Goal: Task Accomplishment & Management: Complete application form

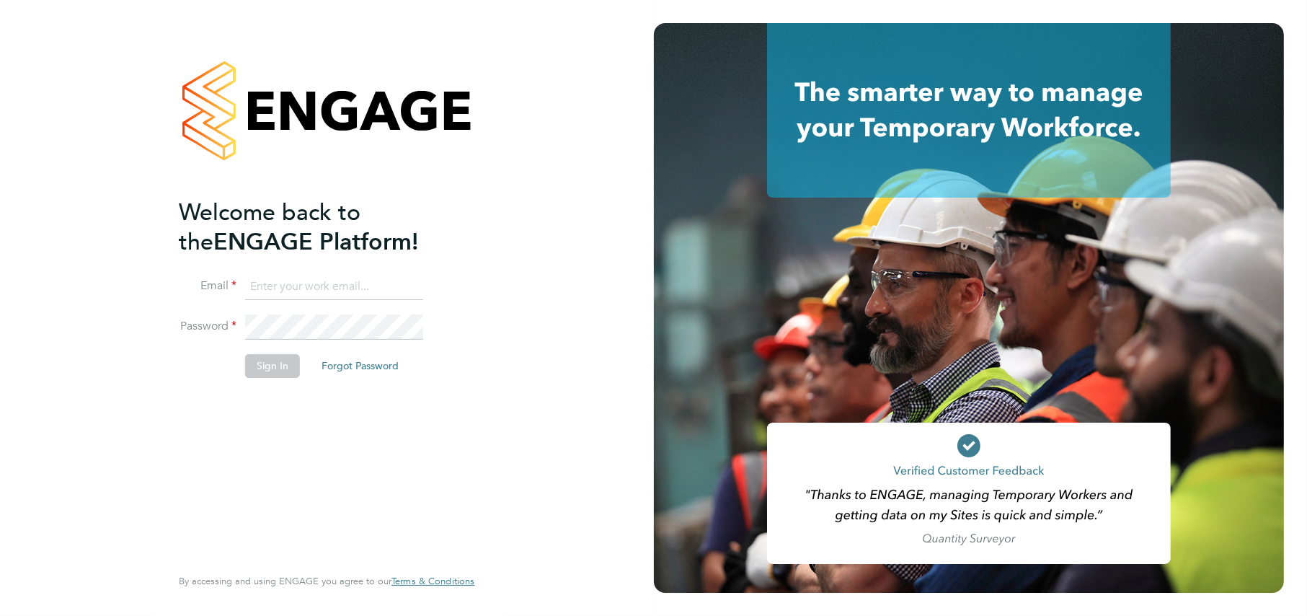
type input "[EMAIL_ADDRESS][DOMAIN_NAME]"
click at [278, 359] on button "Sign In" at bounding box center [272, 365] width 55 height 23
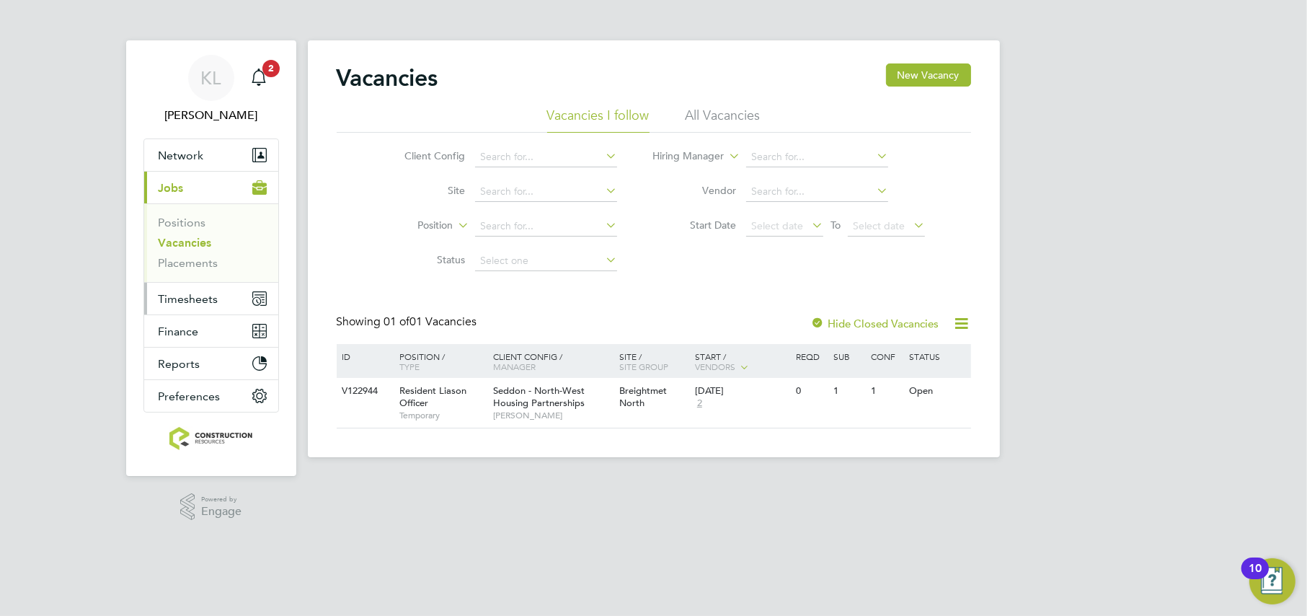
click at [175, 294] on span "Timesheets" at bounding box center [189, 299] width 60 height 14
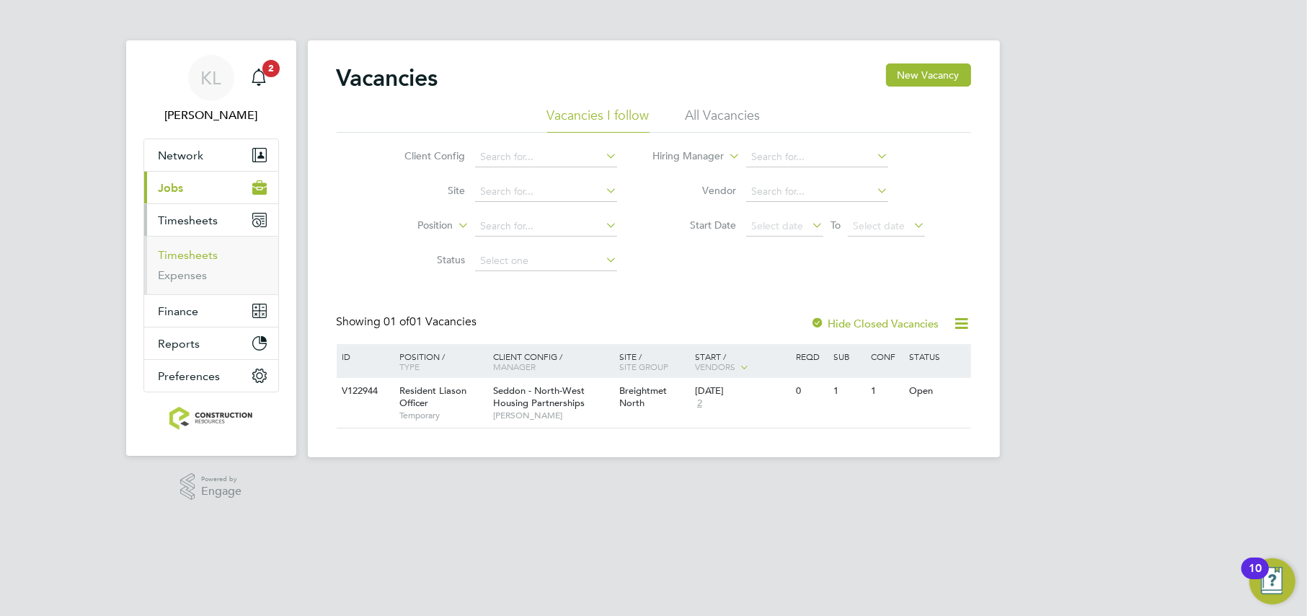
click at [167, 249] on link "Timesheets" at bounding box center [189, 255] width 60 height 14
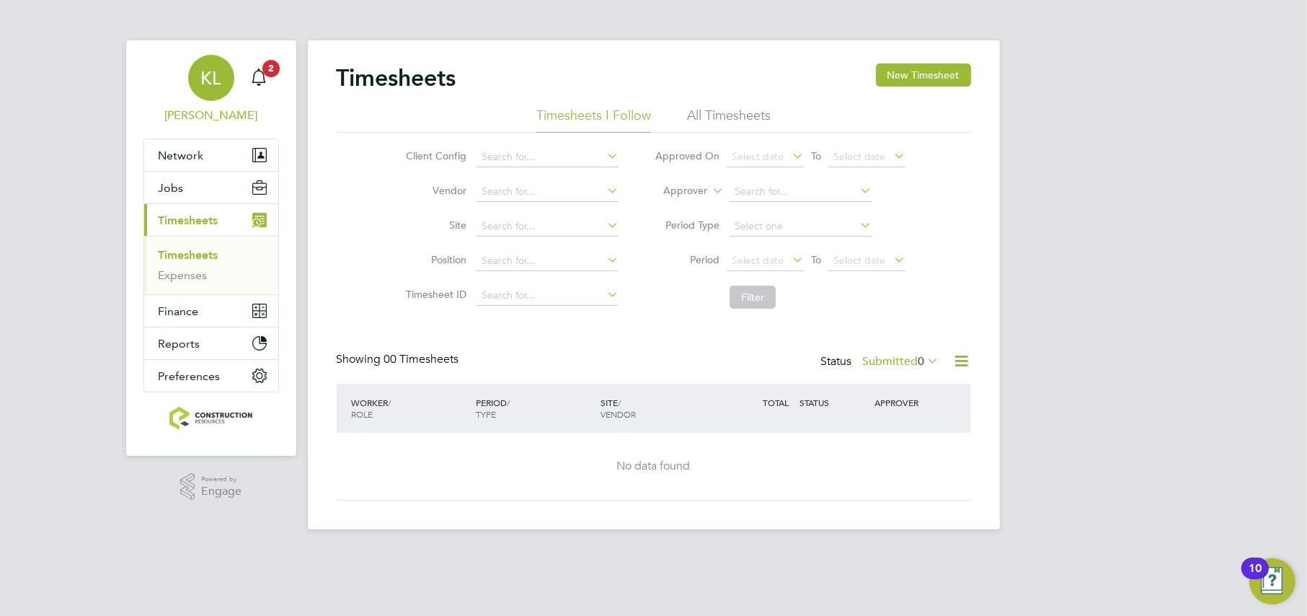
click at [274, 81] on link "KL [PERSON_NAME]" at bounding box center [211, 89] width 136 height 69
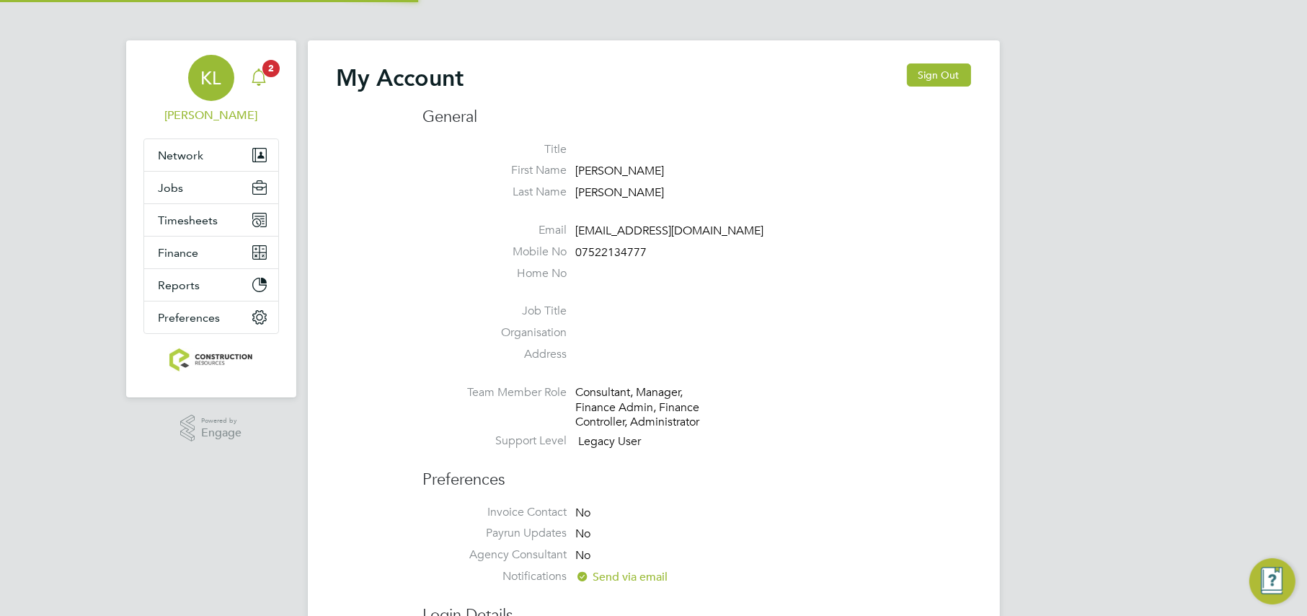
type input "[EMAIL_ADDRESS][DOMAIN_NAME]"
click at [255, 68] on icon "Main navigation" at bounding box center [258, 76] width 17 height 17
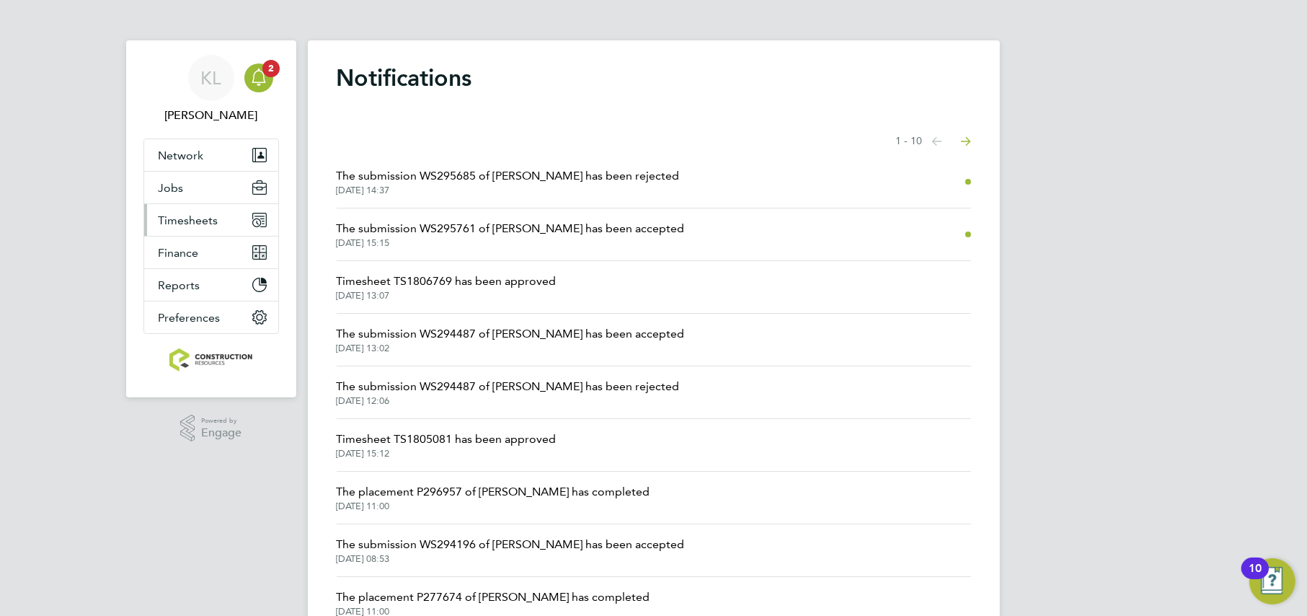
click at [211, 218] on span "Timesheets" at bounding box center [189, 220] width 60 height 14
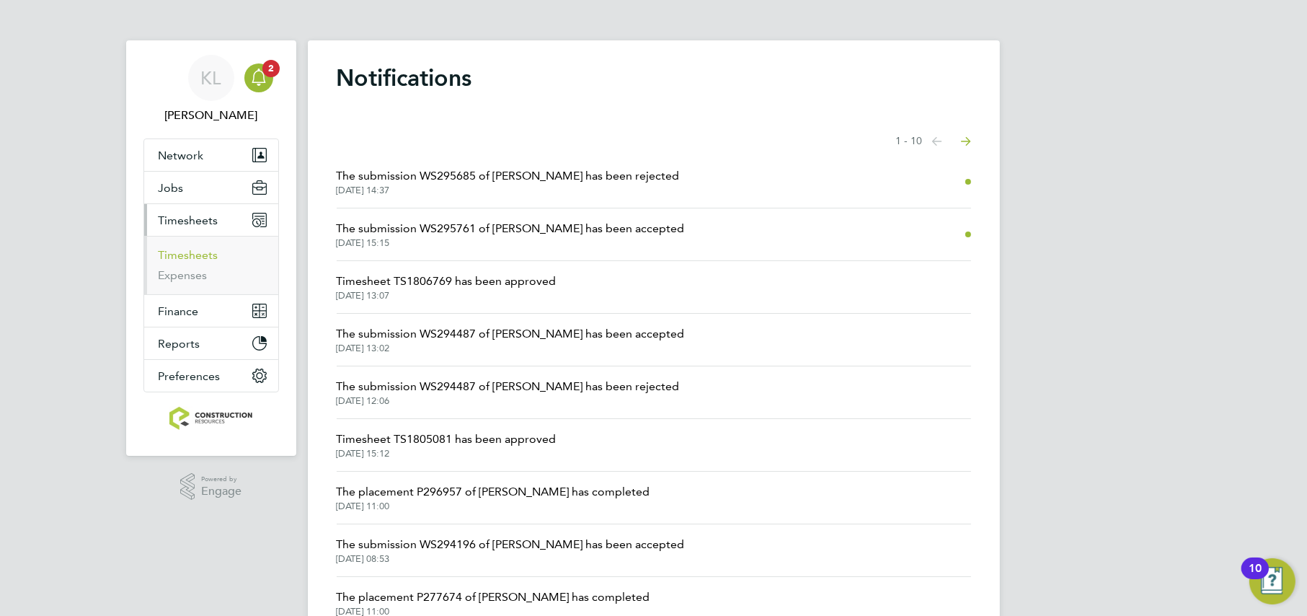
click at [182, 252] on link "Timesheets" at bounding box center [189, 255] width 60 height 14
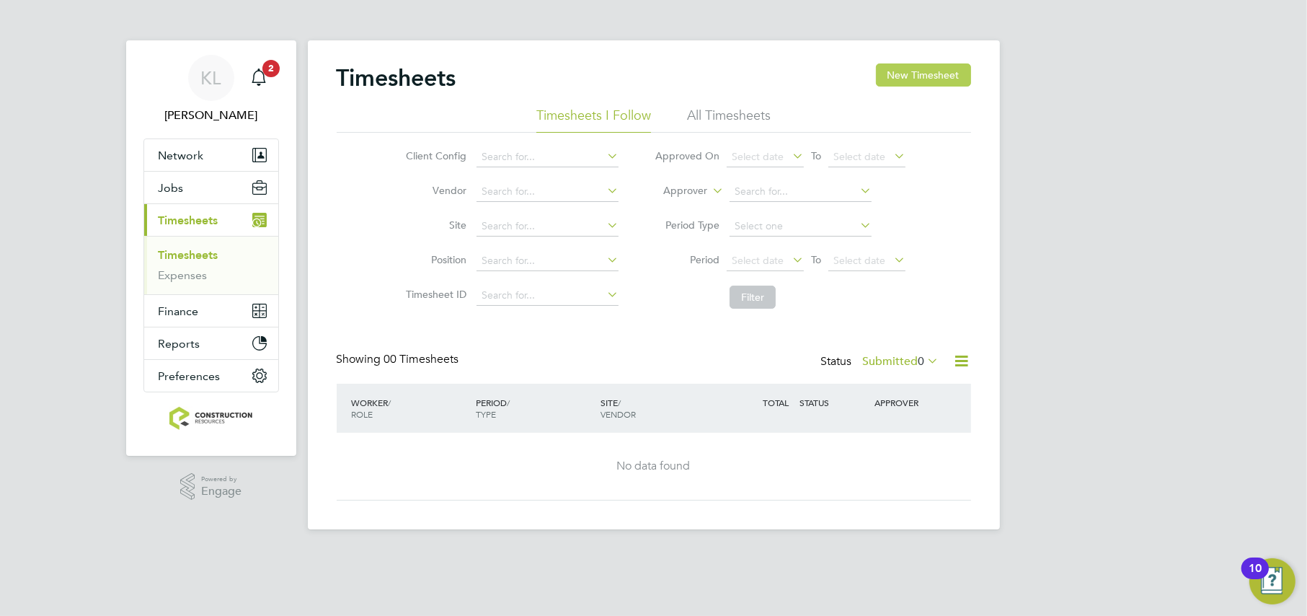
click at [904, 76] on button "New Timesheet" at bounding box center [923, 74] width 95 height 23
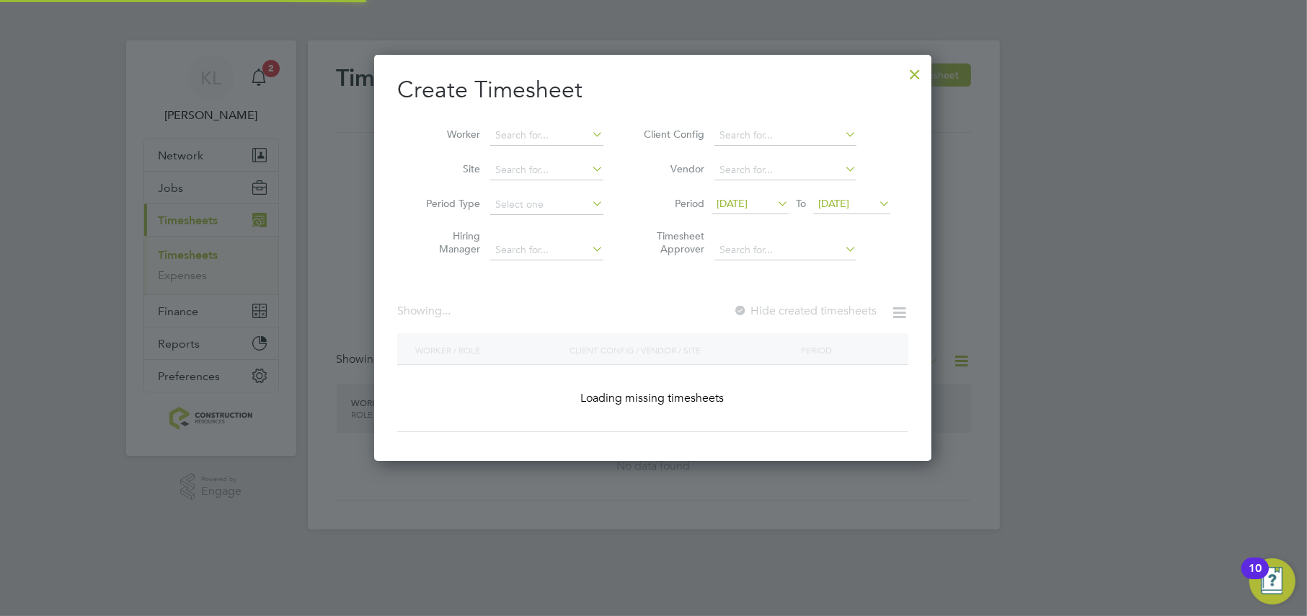
scroll to position [389, 557]
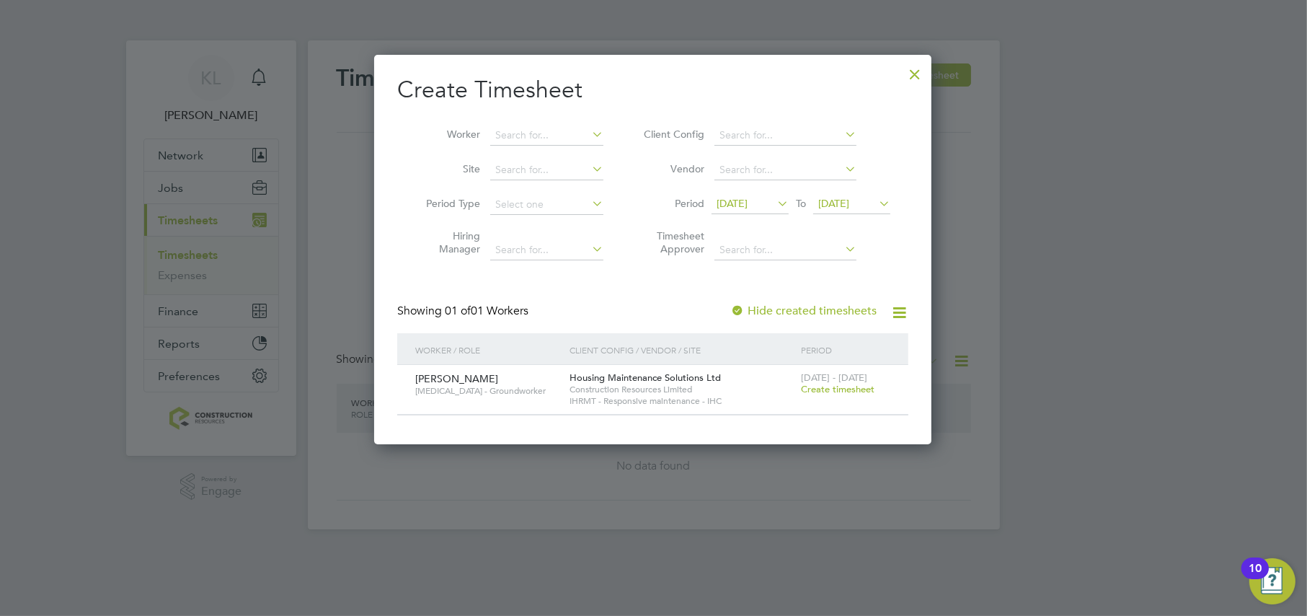
click at [730, 198] on span "[DATE]" at bounding box center [732, 203] width 31 height 13
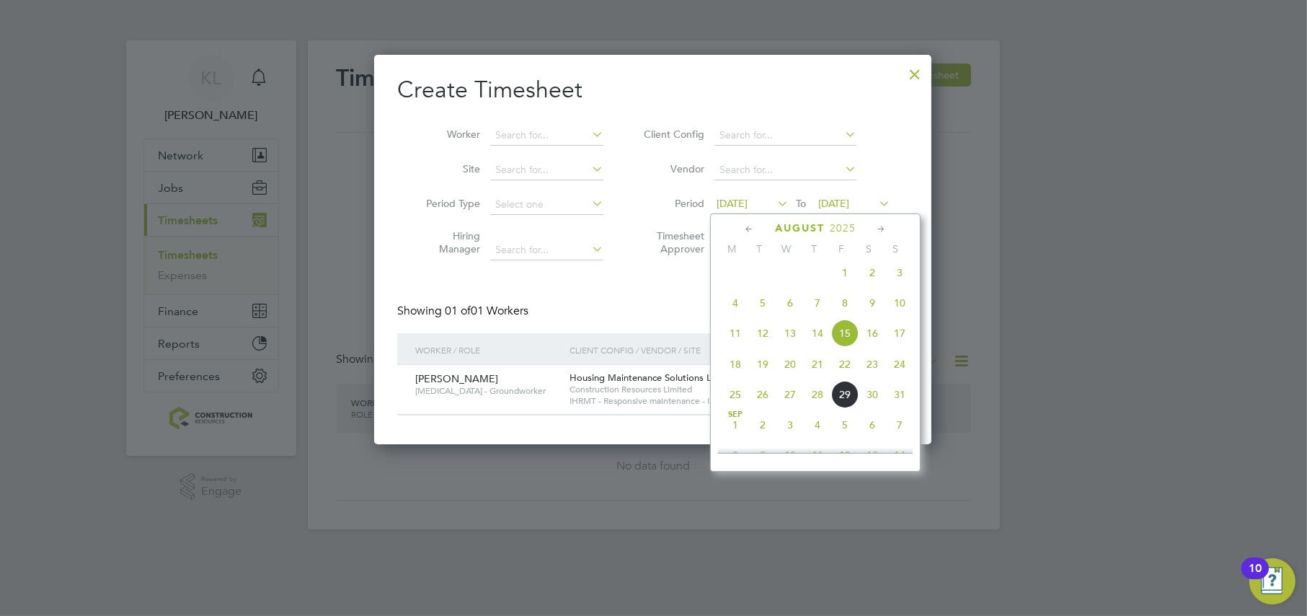
click at [732, 405] on span "25" at bounding box center [735, 394] width 27 height 27
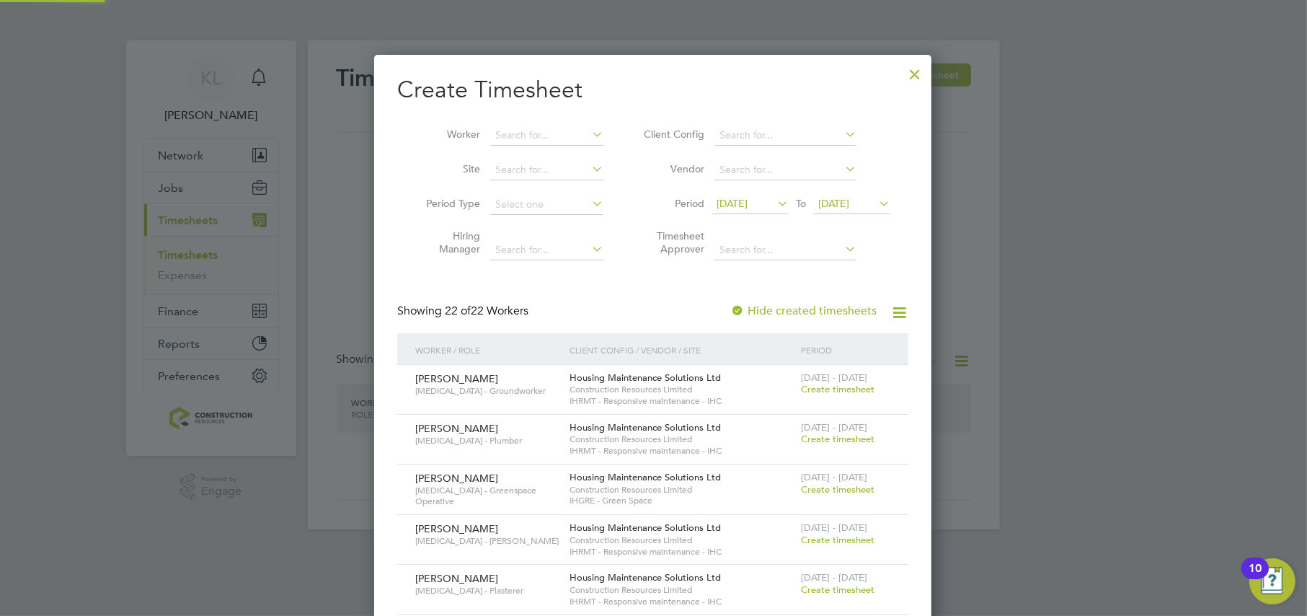
scroll to position [1437, 557]
click at [810, 437] on span "Create timesheet" at bounding box center [838, 439] width 74 height 12
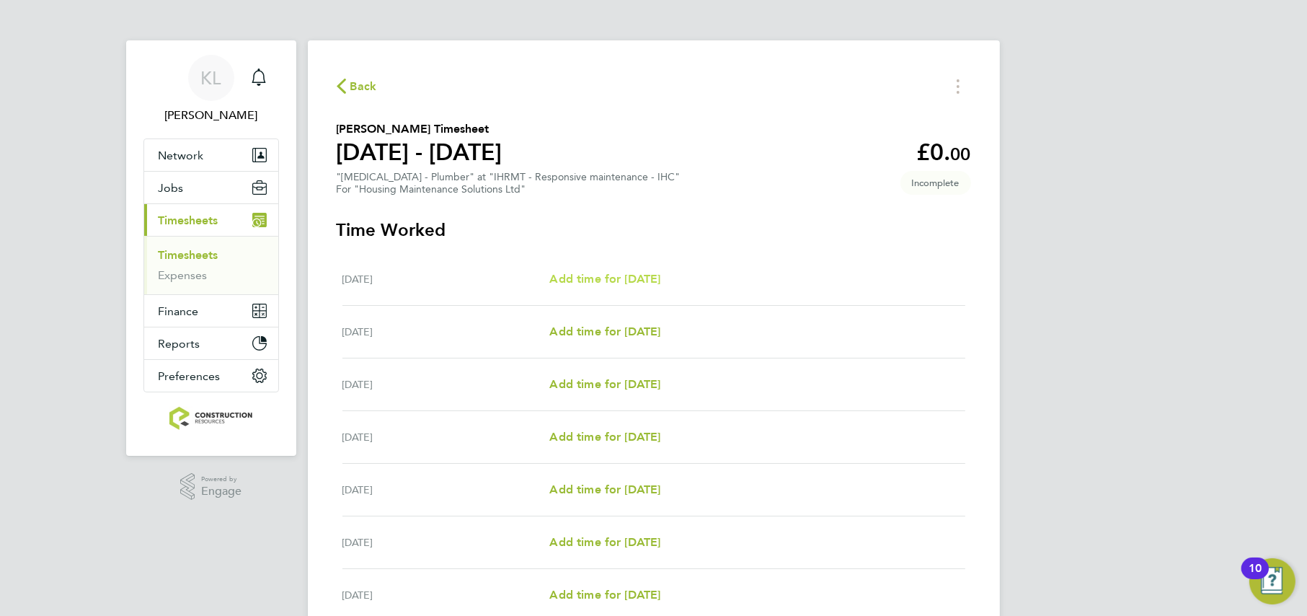
click at [571, 278] on span "Add time for [DATE]" at bounding box center [604, 279] width 111 height 14
select select "30"
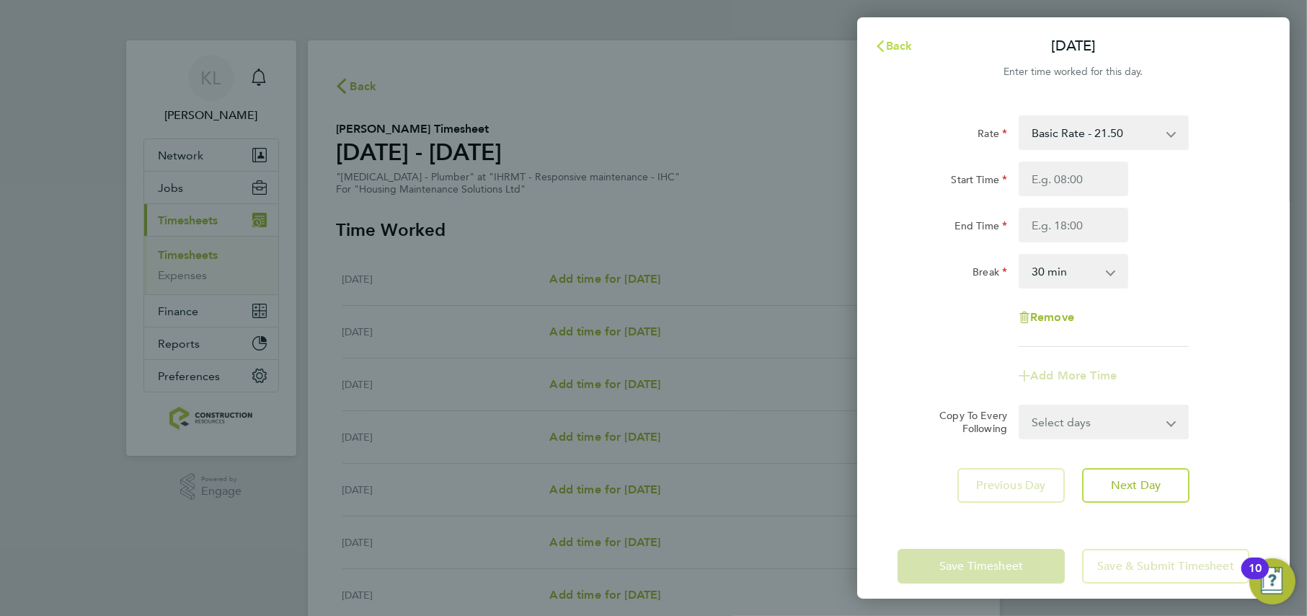
click at [900, 50] on span "Back" at bounding box center [899, 46] width 27 height 14
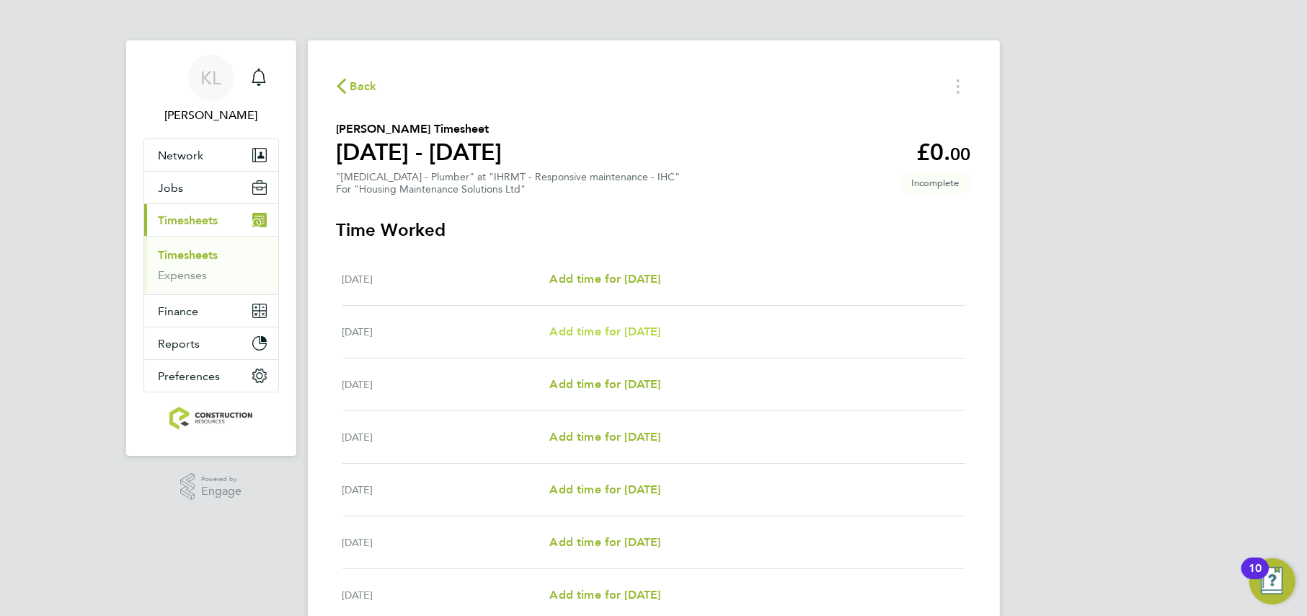
click at [565, 324] on span "Add time for [DATE]" at bounding box center [604, 331] width 111 height 14
select select "30"
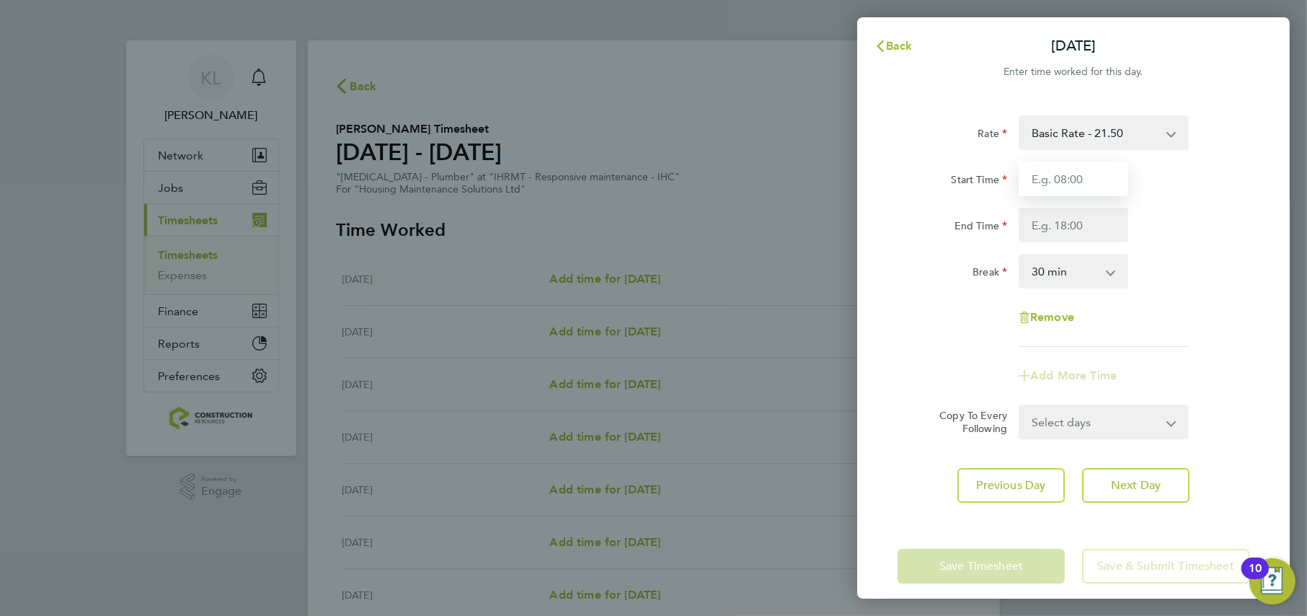
click at [1044, 180] on input "Start Time" at bounding box center [1074, 179] width 110 height 35
type input "08:00"
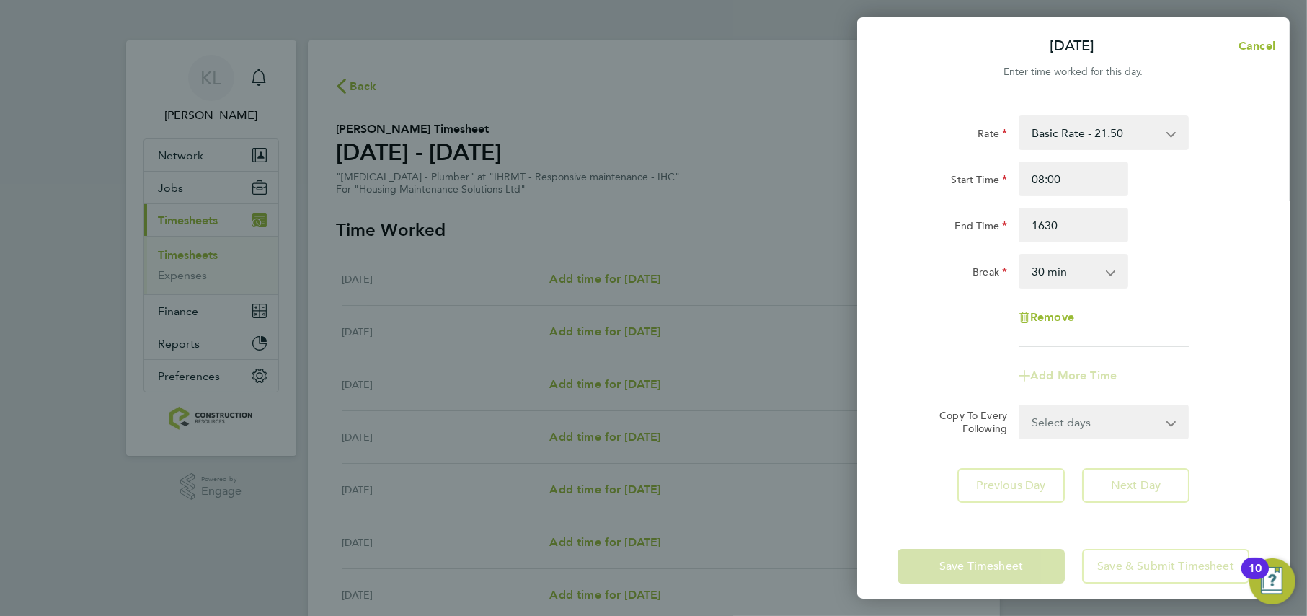
type input "16:30"
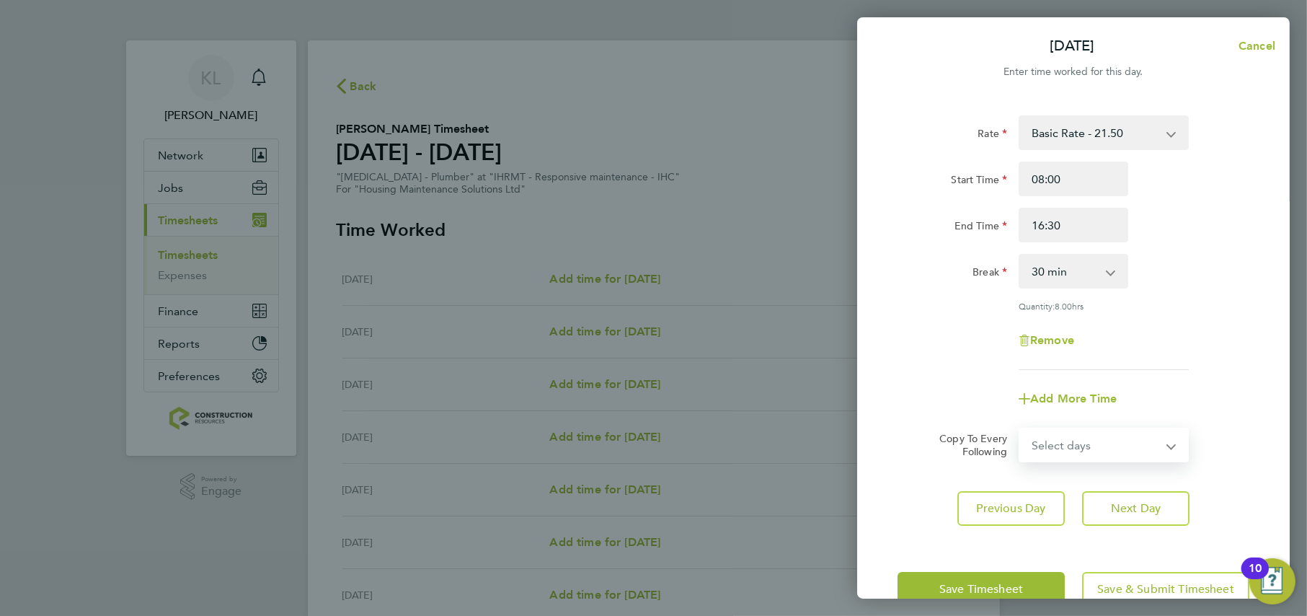
click at [1069, 417] on form "Rate Basic Rate - 21.50 Start Time 08:00 End Time 16:30 Break 0 min 15 min 30 m…" at bounding box center [1074, 288] width 352 height 347
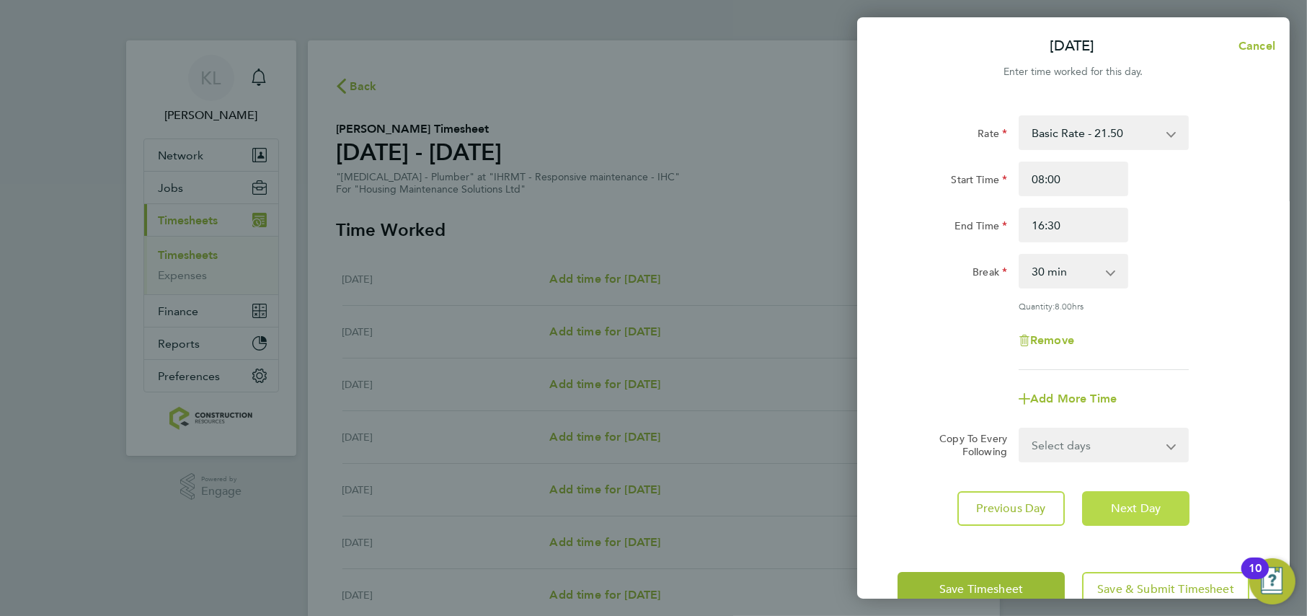
click at [1154, 512] on span "Next Day" at bounding box center [1136, 508] width 50 height 14
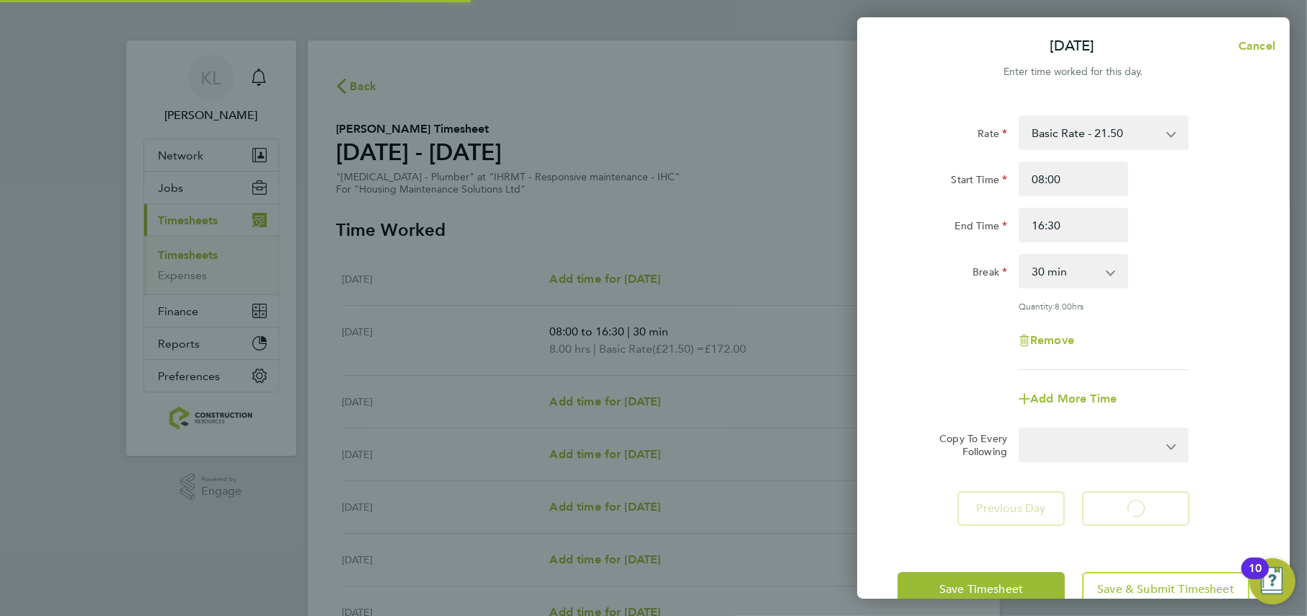
select select "30"
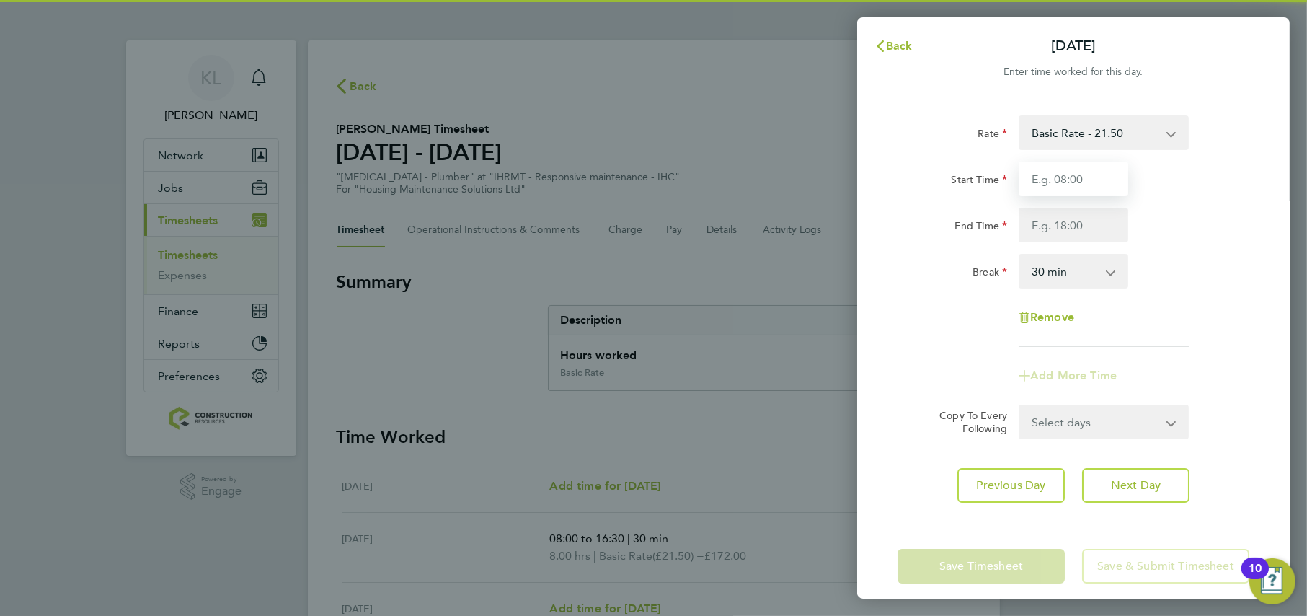
drag, startPoint x: 1043, startPoint y: 184, endPoint x: 1039, endPoint y: 174, distance: 10.0
click at [1042, 184] on input "Start Time" at bounding box center [1074, 179] width 110 height 35
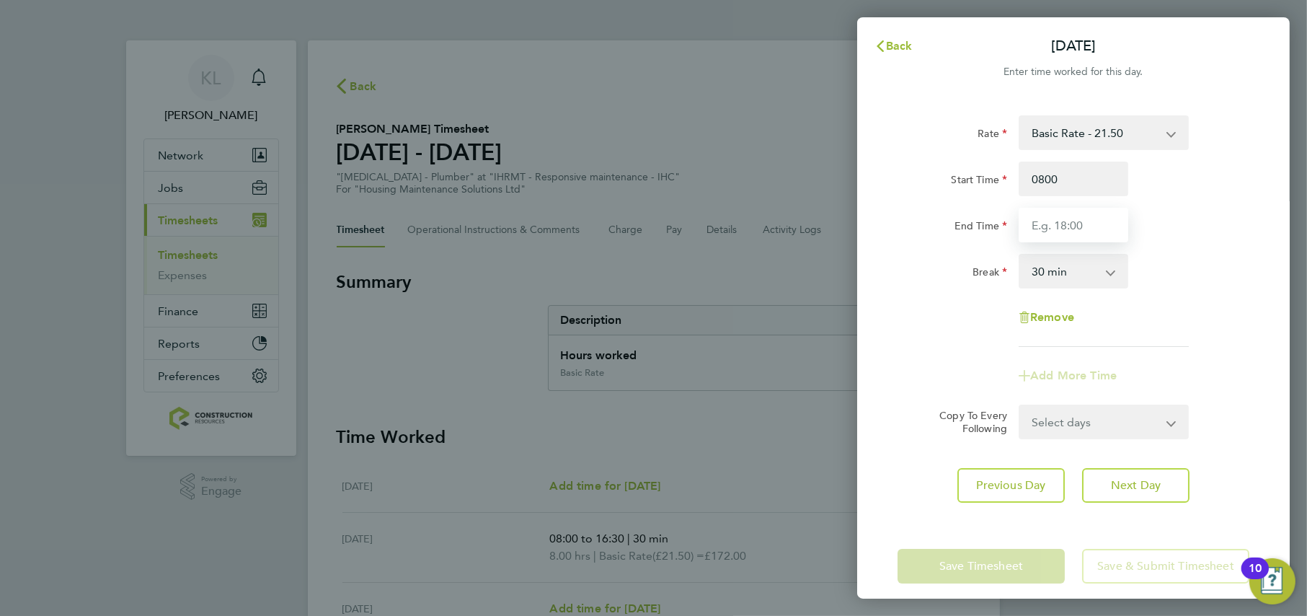
type input "08:00"
type input "16:30"
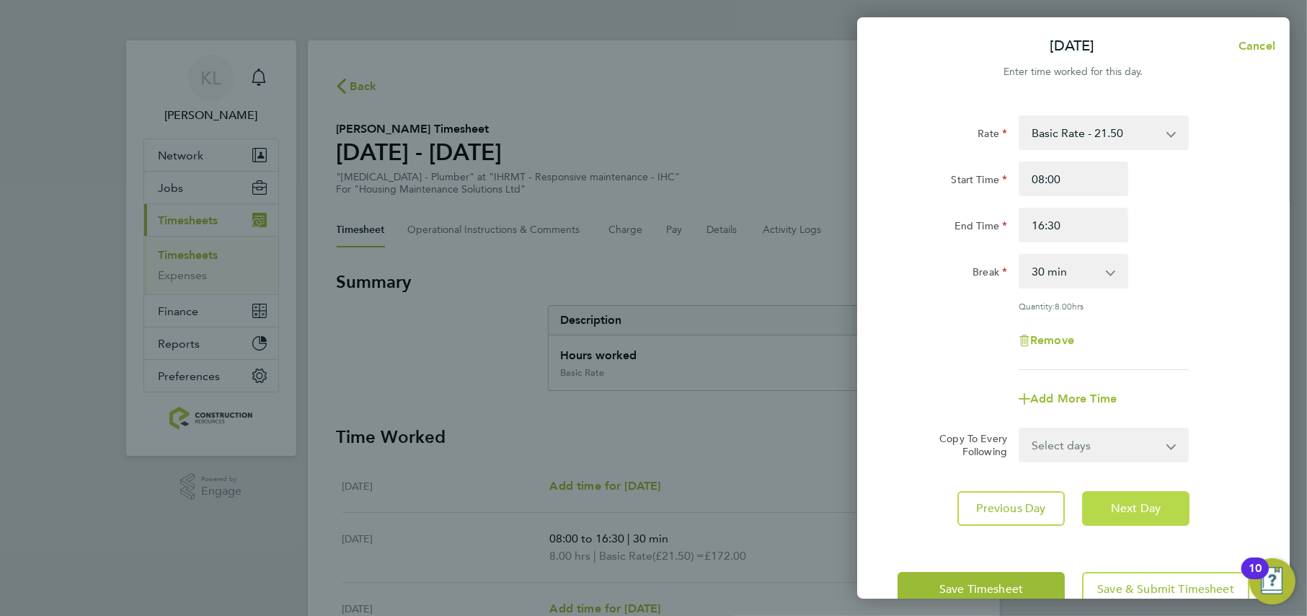
click at [1129, 493] on app-form-button "Next Day" at bounding box center [1132, 508] width 116 height 35
click at [1121, 514] on button "Next Day" at bounding box center [1135, 508] width 107 height 35
select select "30"
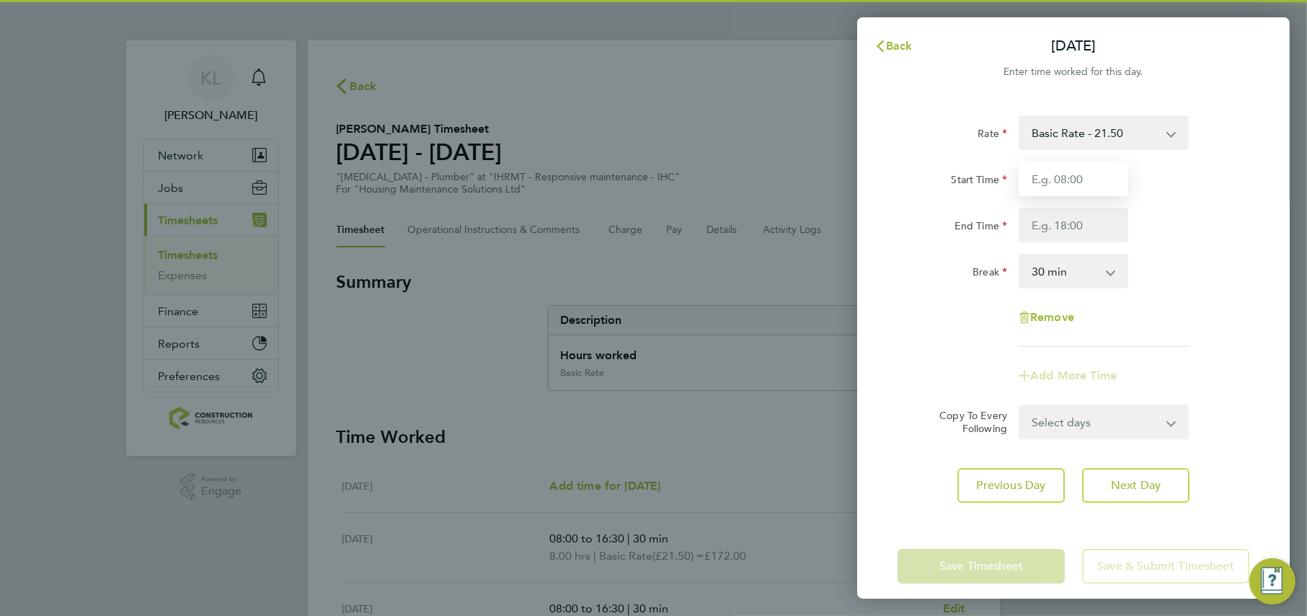
click at [1065, 194] on input "Start Time" at bounding box center [1074, 179] width 110 height 35
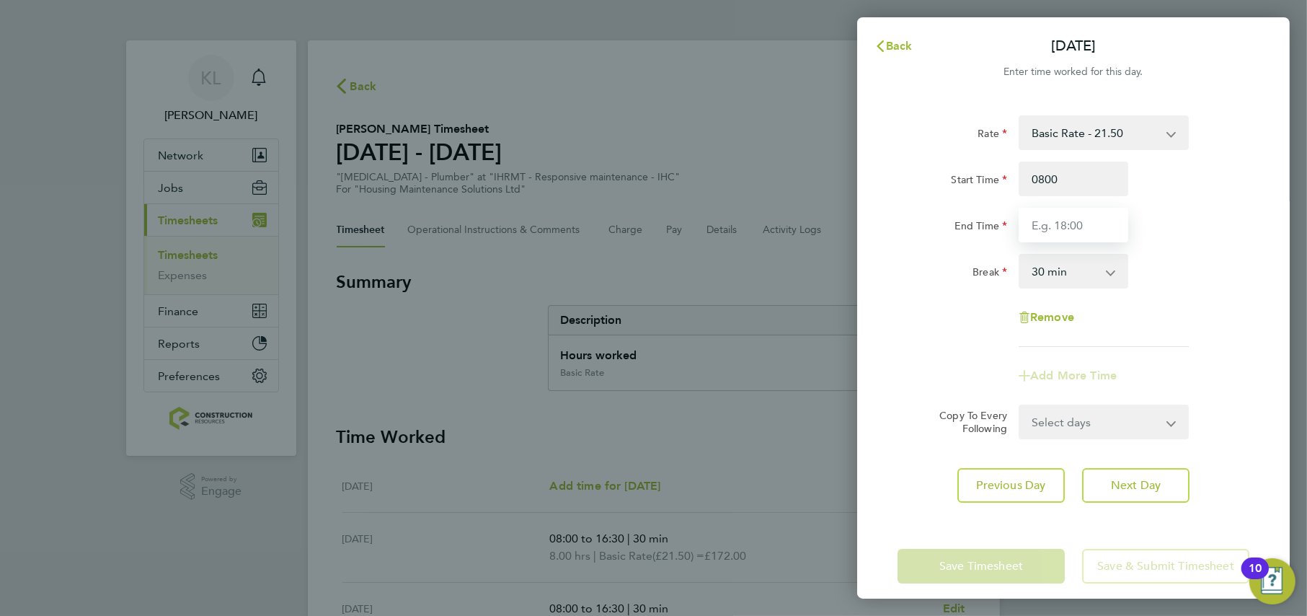
type input "08:00"
click at [1047, 231] on input "End Time" at bounding box center [1074, 225] width 110 height 35
type input "16:30"
click at [1110, 474] on div "Rate Basic Rate - 21.50 Start Time 08:00 End Time 16:30 Break 0 min 15 min 30 m…" at bounding box center [1073, 309] width 433 height 422
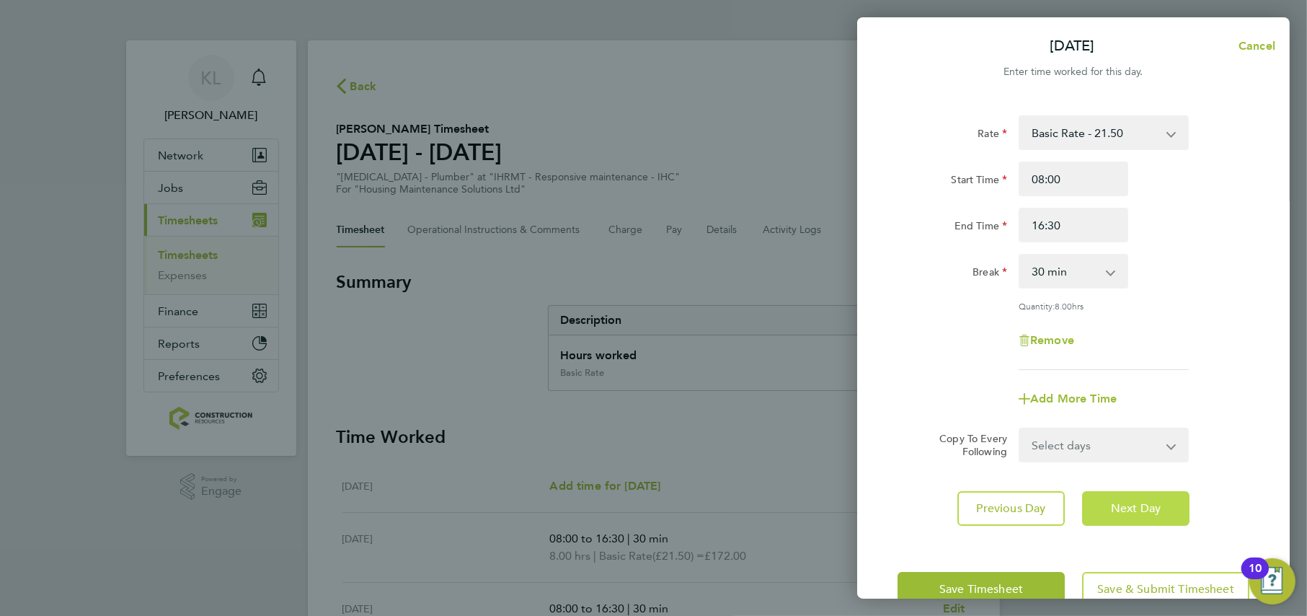
click at [1113, 491] on button "Next Day" at bounding box center [1135, 508] width 107 height 35
select select "30"
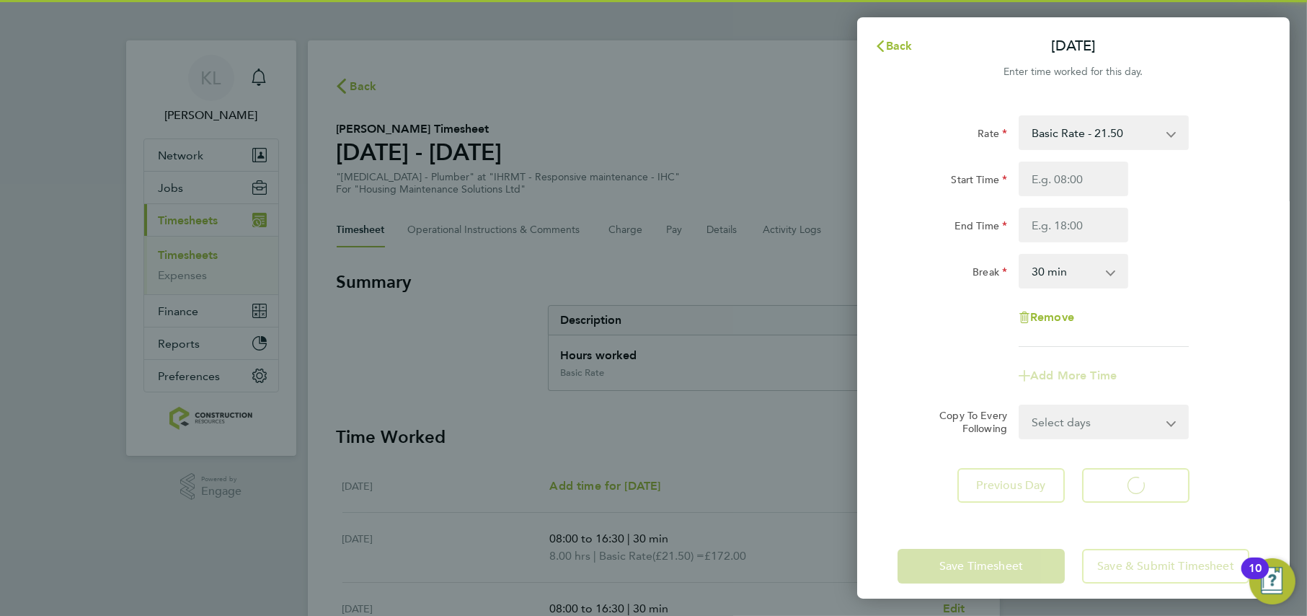
select select "30"
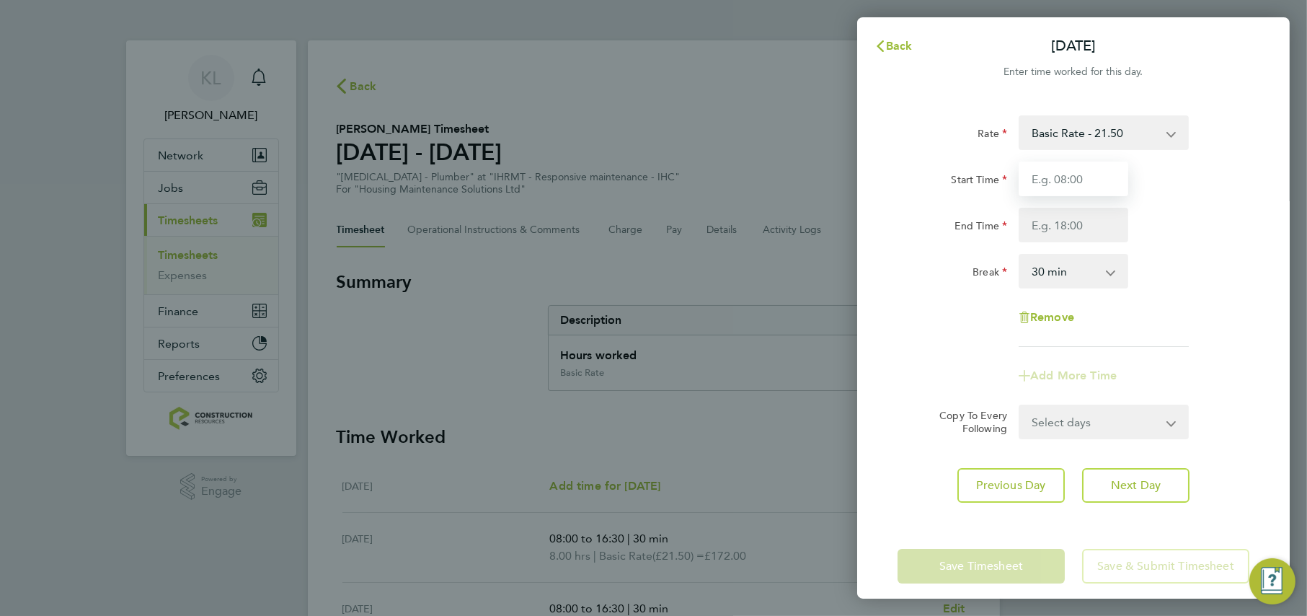
click at [1044, 185] on input "Start Time" at bounding box center [1074, 179] width 110 height 35
type input "08:00"
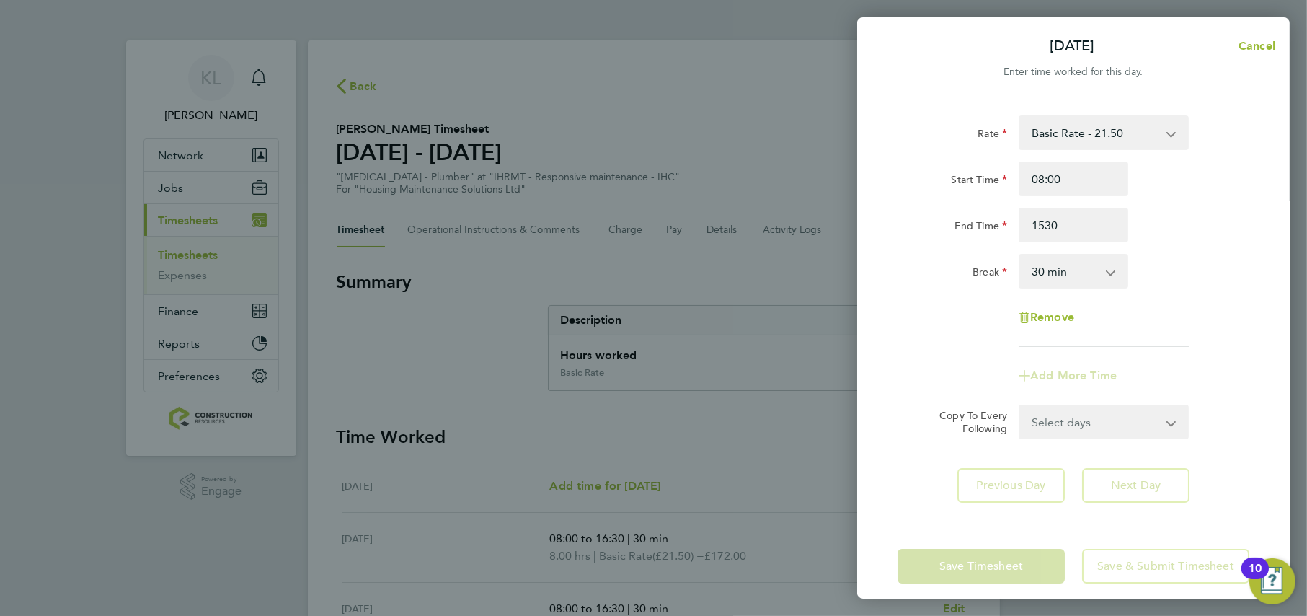
type input "15:30"
click at [900, 335] on div "Rate Basic Rate - 21.50 Start Time 08:00 End Time 15:30 Break 0 min 15 min 30 m…" at bounding box center [1074, 230] width 352 height 231
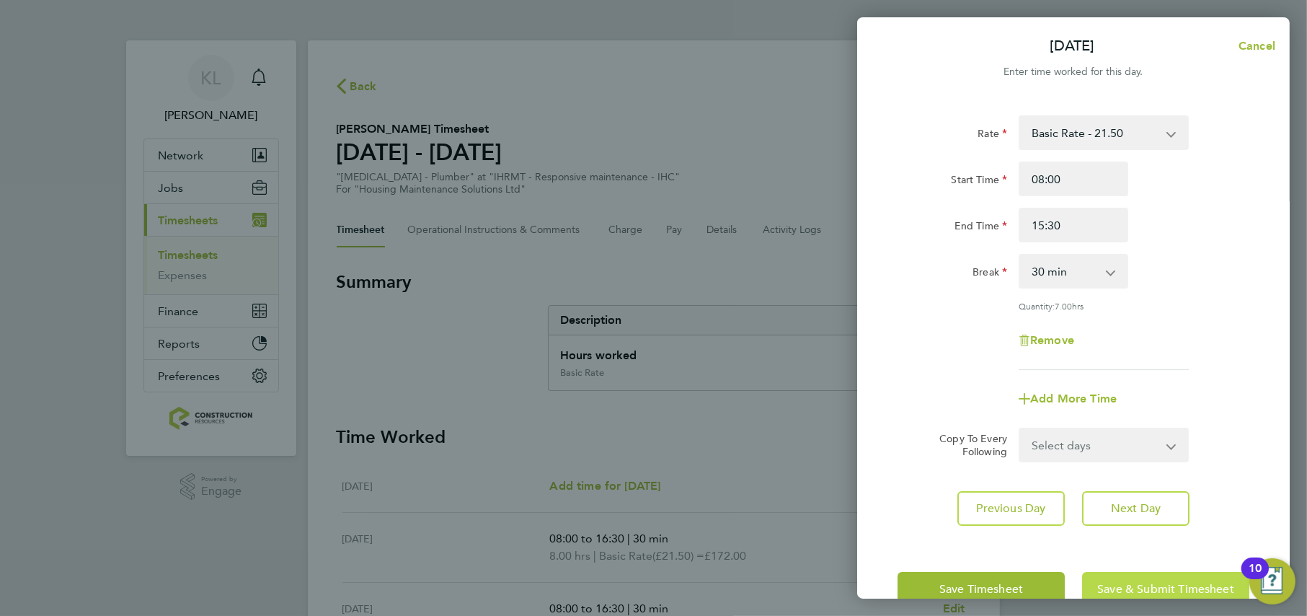
click at [1111, 582] on span "Save & Submit Timesheet" at bounding box center [1165, 589] width 137 height 14
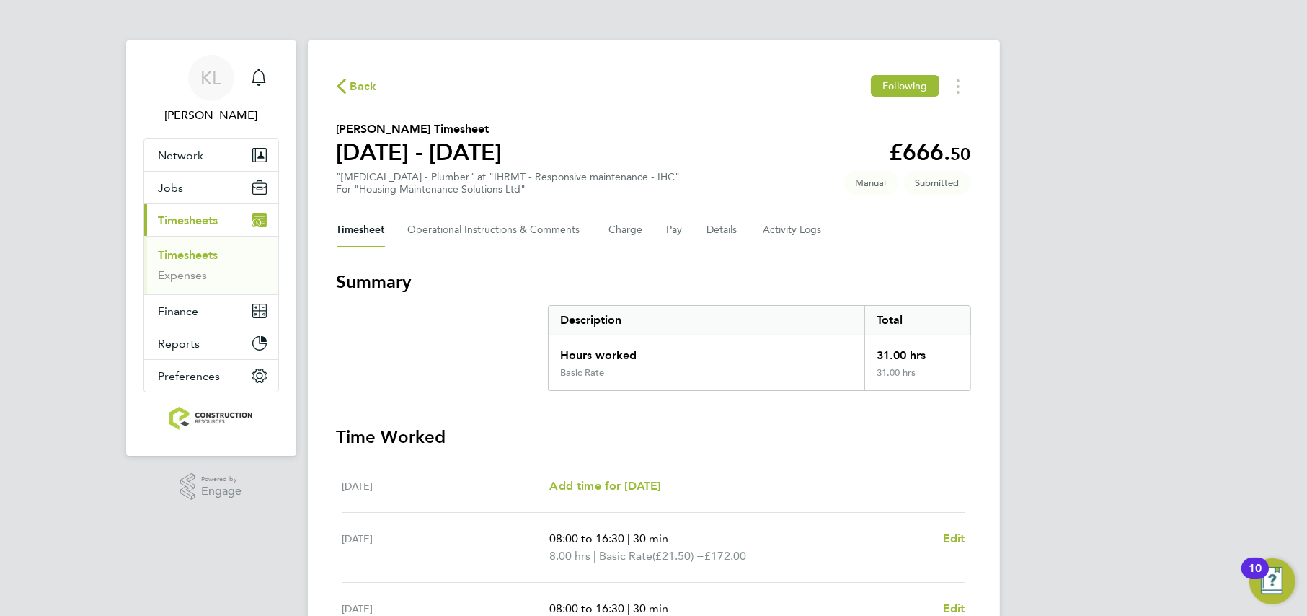
click at [347, 79] on span "Back" at bounding box center [357, 86] width 40 height 14
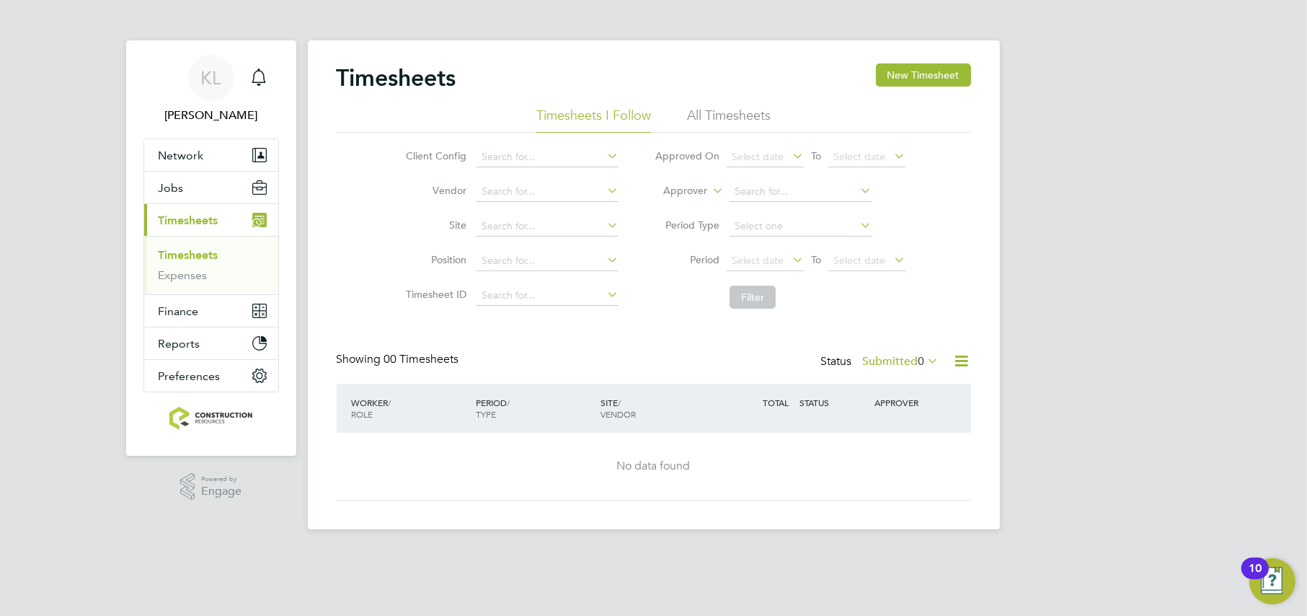
click at [743, 114] on li "All Timesheets" at bounding box center [729, 120] width 84 height 26
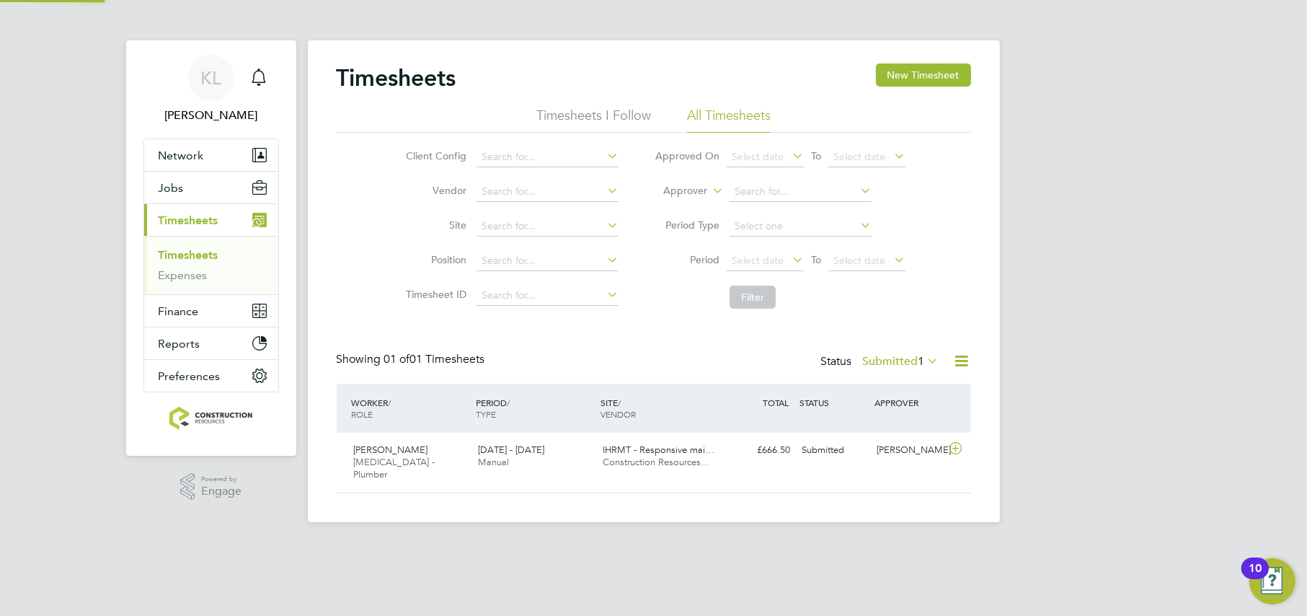
scroll to position [36, 125]
drag, startPoint x: 697, startPoint y: 446, endPoint x: 682, endPoint y: 454, distance: 16.1
click at [697, 450] on span "IHRMT - Responsive mai…" at bounding box center [659, 449] width 112 height 12
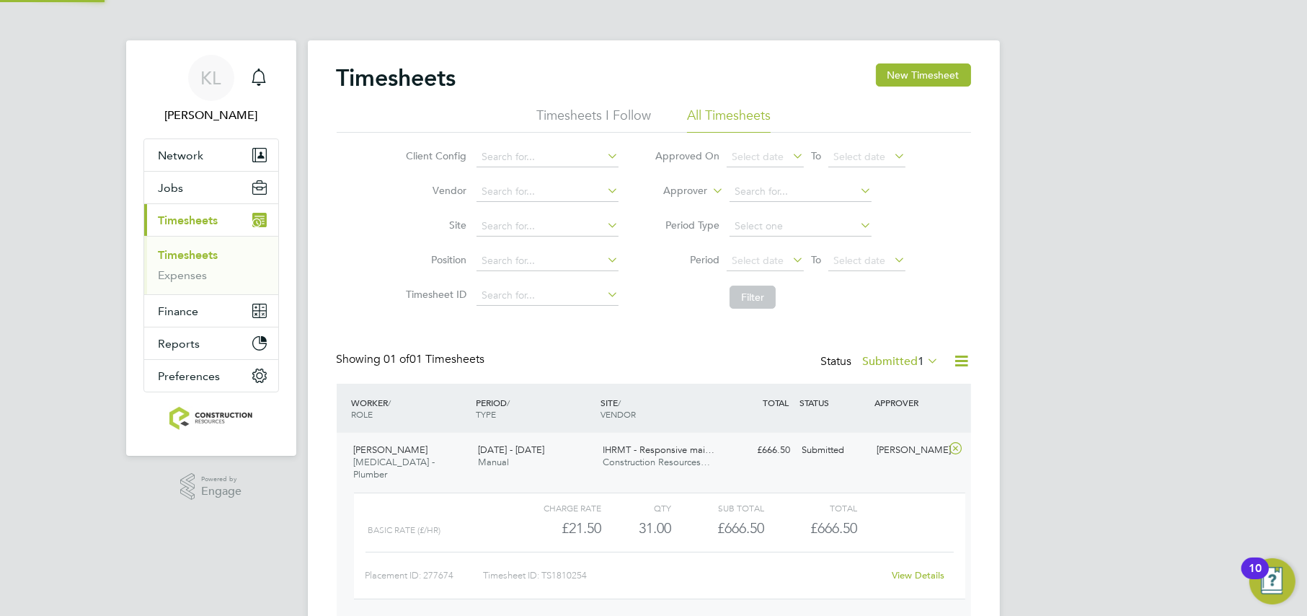
scroll to position [24, 140]
click at [420, 465] on div "[PERSON_NAME] [MEDICAL_DATA] - Plumber [DATE] - [DATE]" at bounding box center [410, 462] width 125 height 48
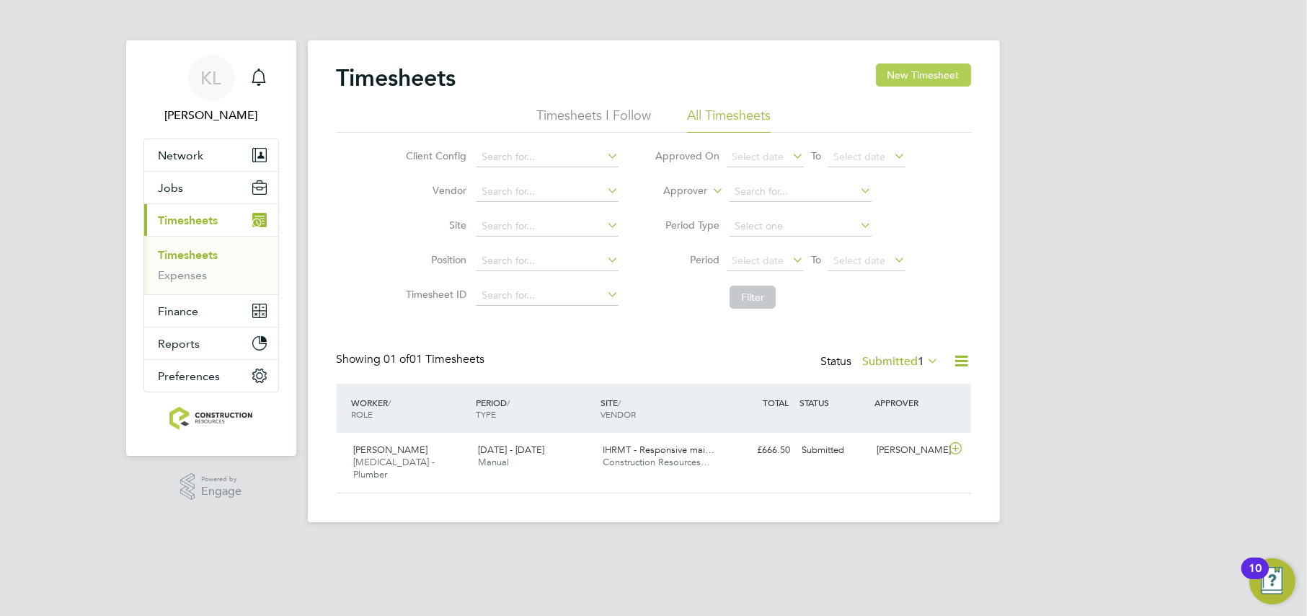
click at [917, 68] on button "New Timesheet" at bounding box center [923, 74] width 95 height 23
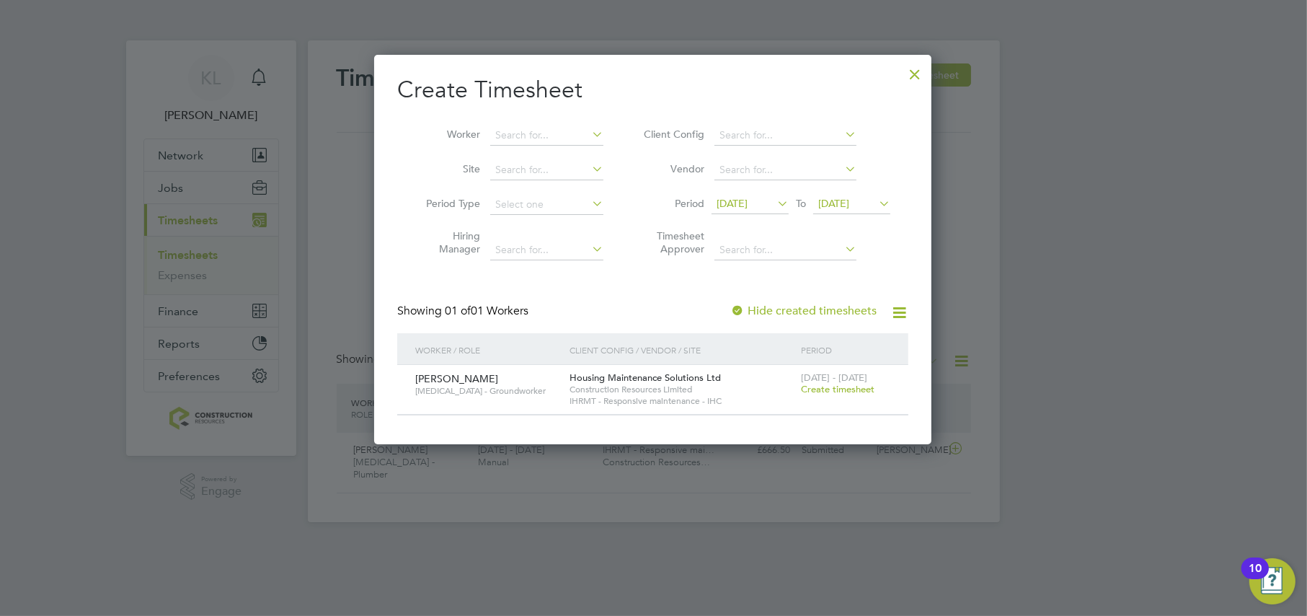
scroll to position [389, 557]
click at [914, 75] on div at bounding box center [915, 71] width 26 height 26
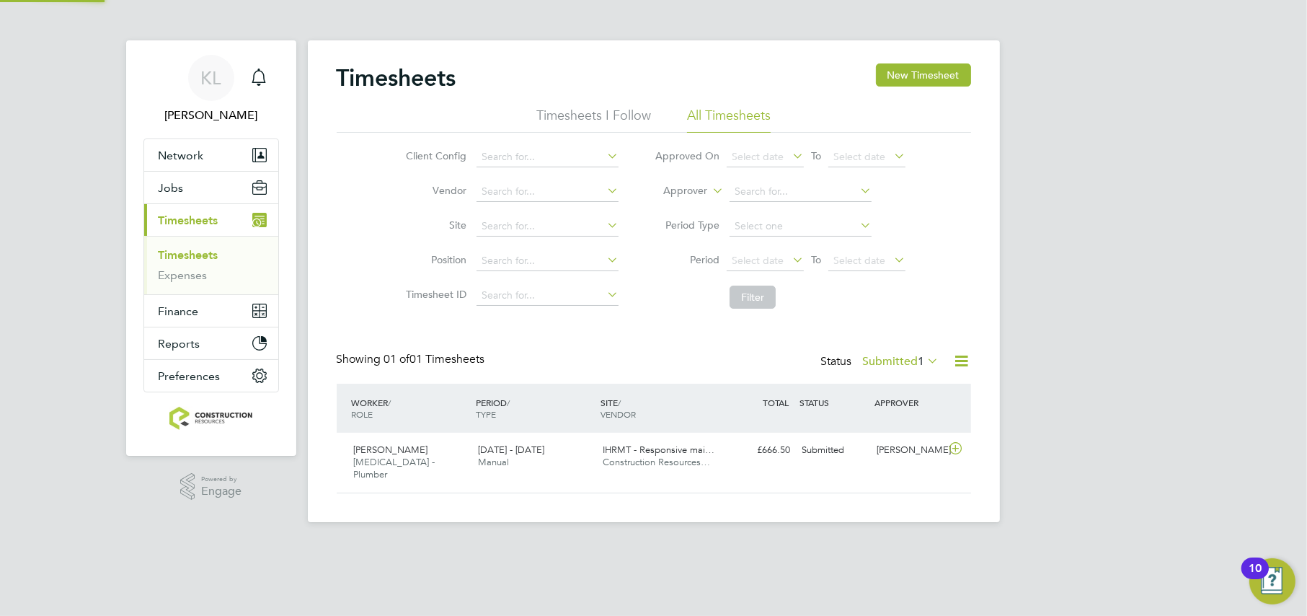
scroll to position [36, 125]
click at [924, 77] on button "New Timesheet" at bounding box center [923, 74] width 95 height 23
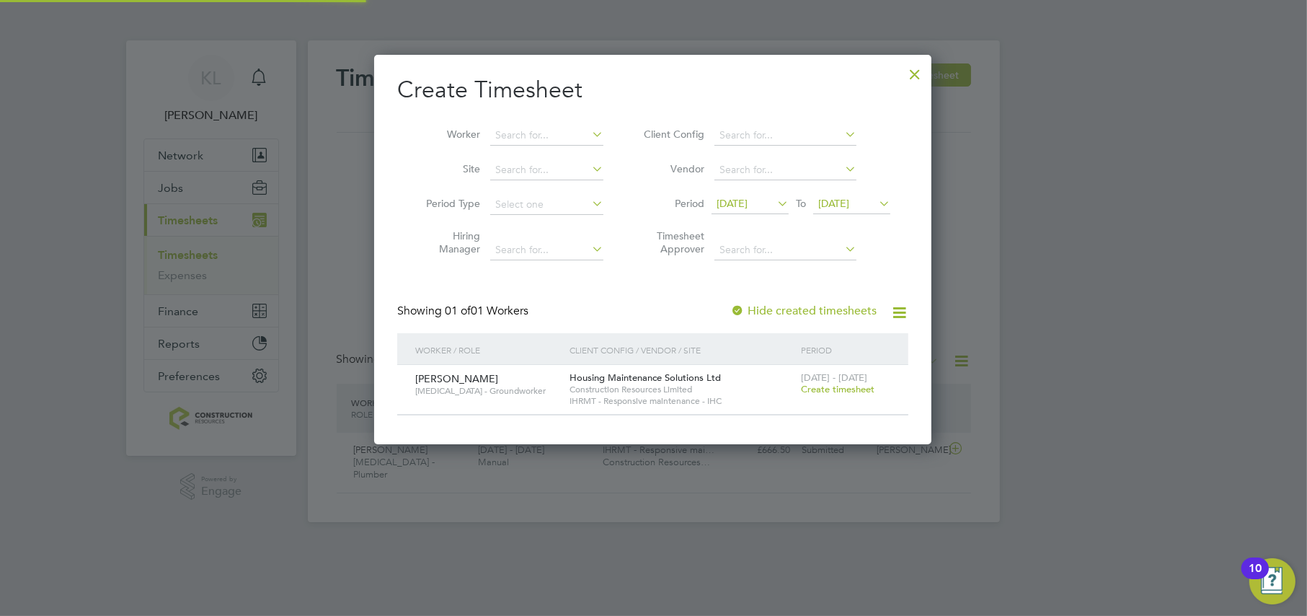
scroll to position [389, 557]
click at [748, 203] on span "[DATE]" at bounding box center [732, 203] width 31 height 13
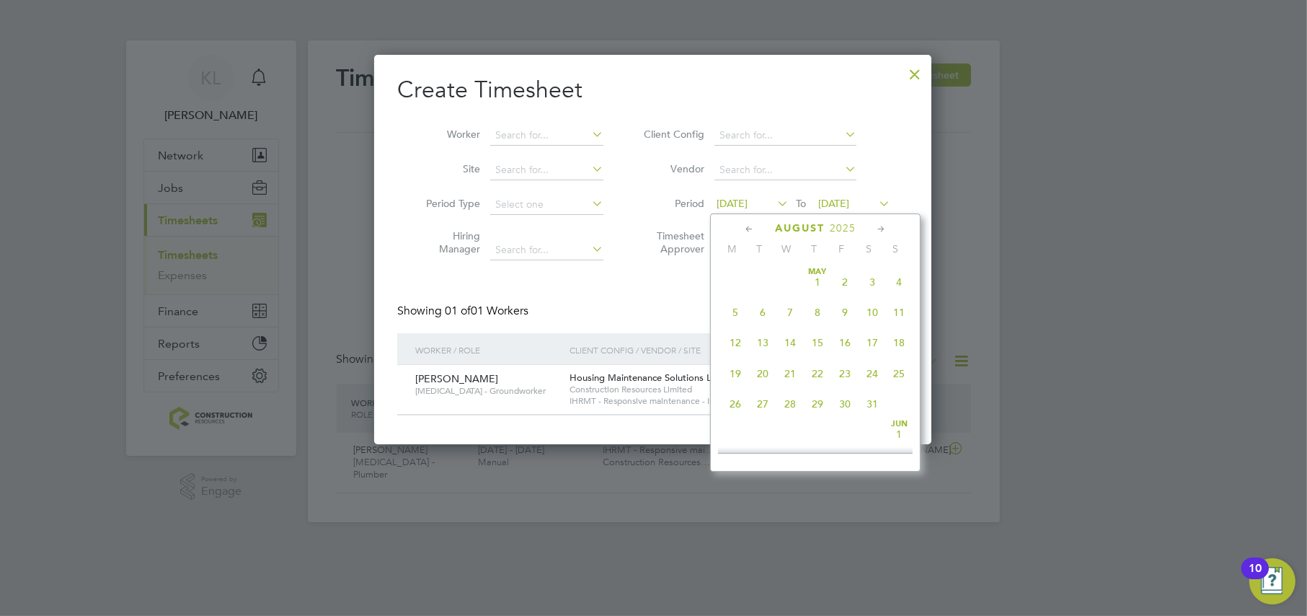
scroll to position [496, 0]
click at [731, 406] on span "25" at bounding box center [735, 394] width 27 height 27
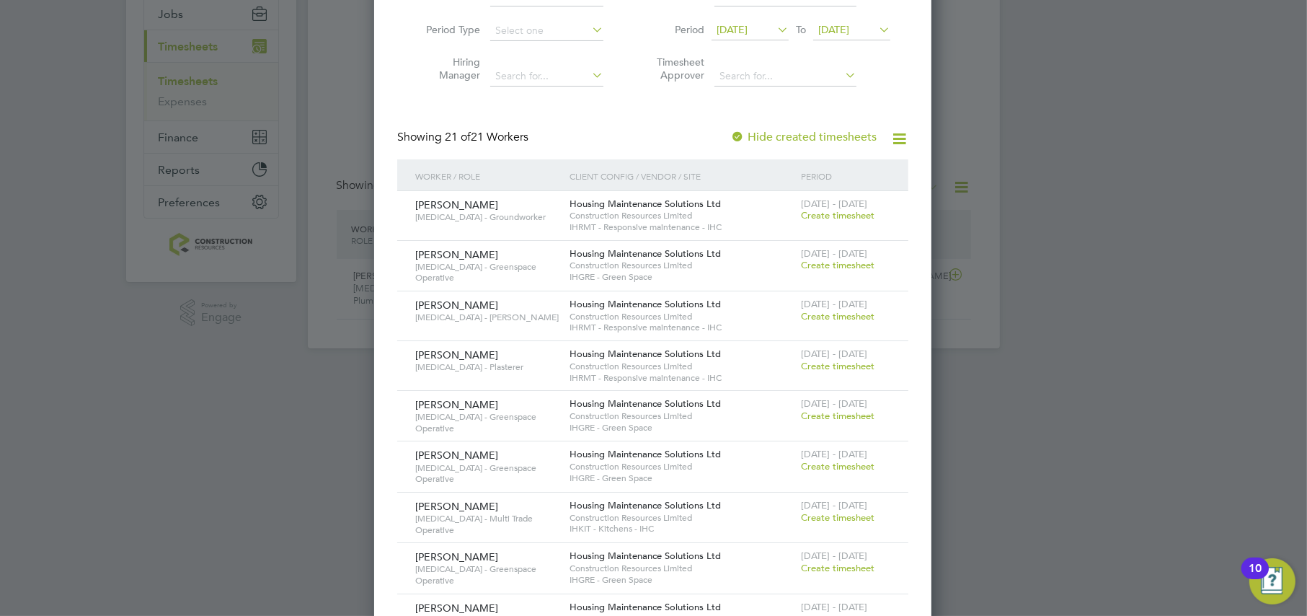
scroll to position [180, 0]
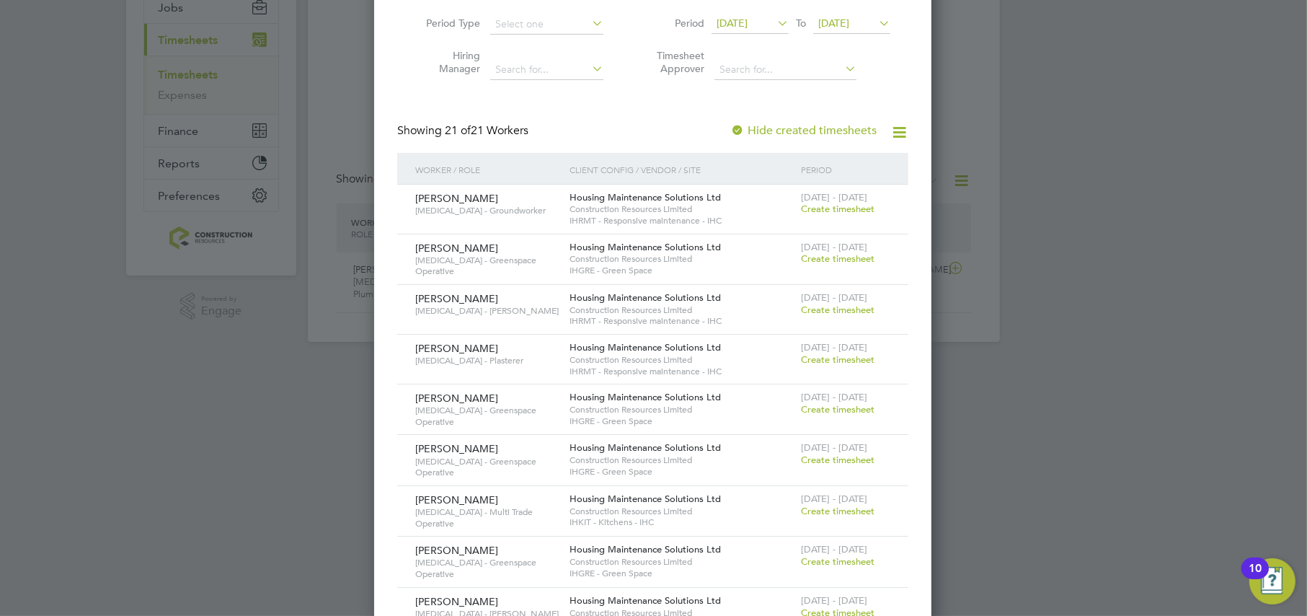
click at [846, 557] on span "Create timesheet" at bounding box center [838, 561] width 74 height 12
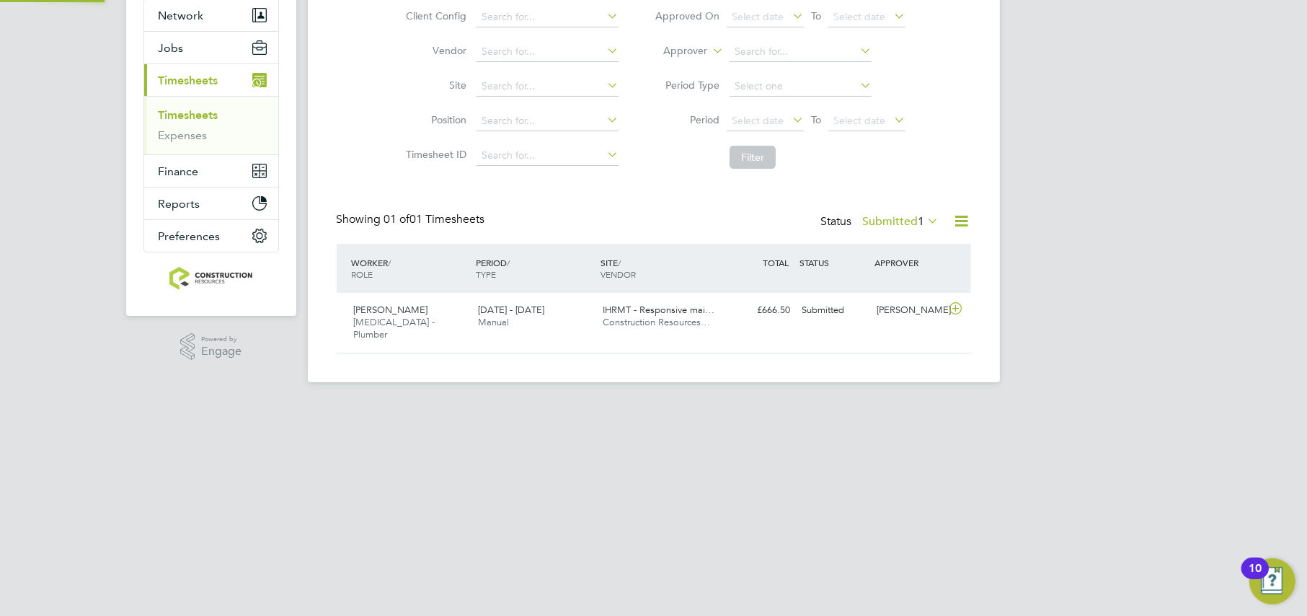
scroll to position [0, 0]
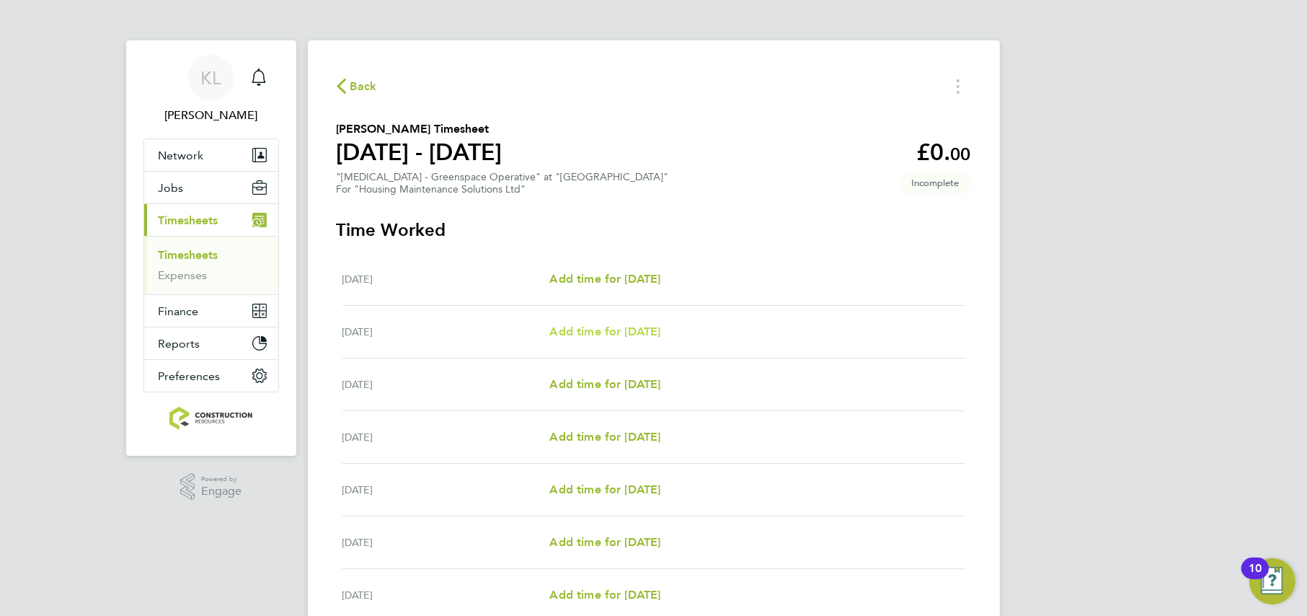
click at [580, 327] on span "Add time for [DATE]" at bounding box center [604, 331] width 111 height 14
select select "30"
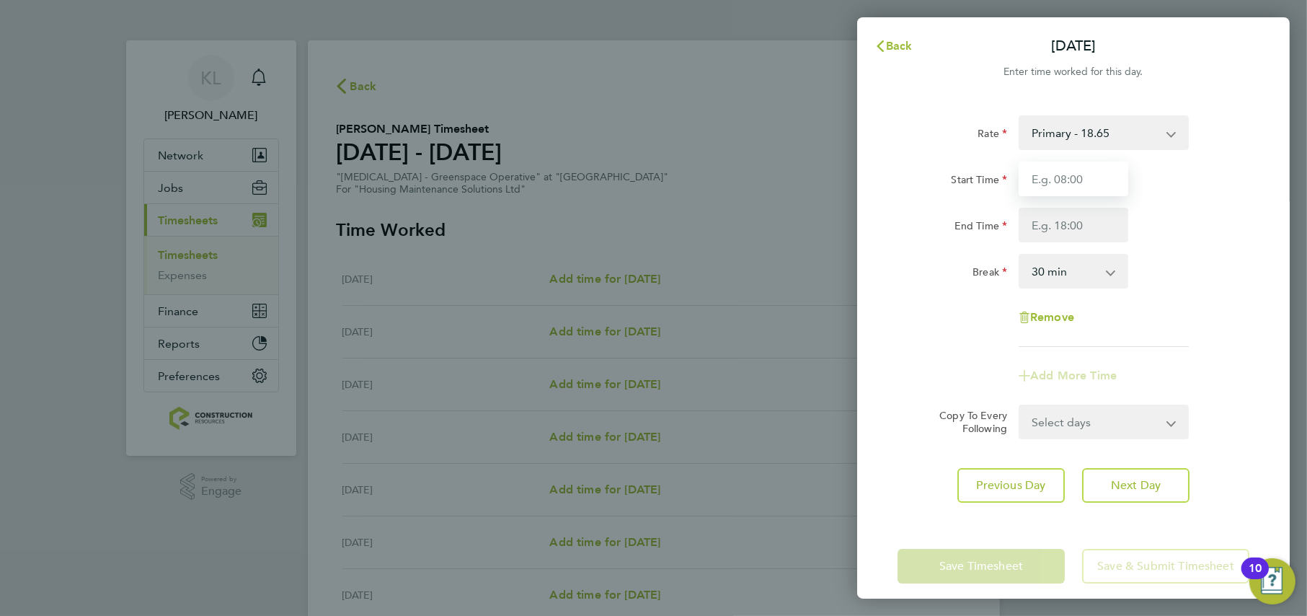
click at [1046, 182] on input "Start Time" at bounding box center [1074, 179] width 110 height 35
type input "07:00"
click at [1035, 216] on input "End Time" at bounding box center [1074, 225] width 110 height 35
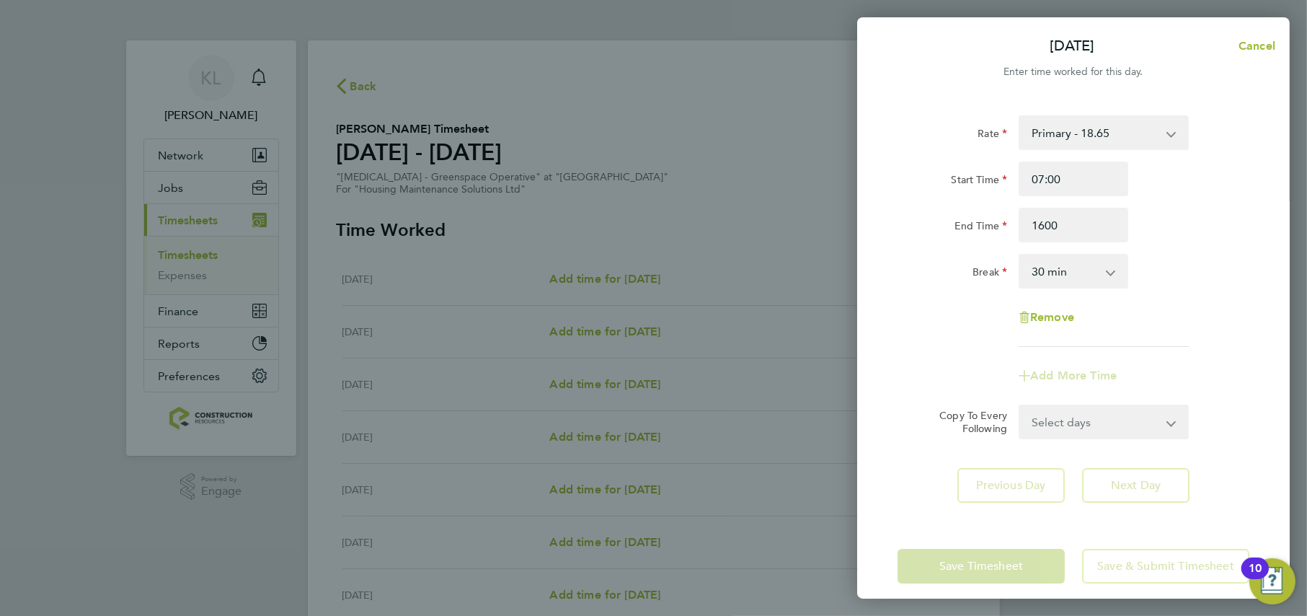
type input "16:00"
click at [963, 322] on div "Remove" at bounding box center [1073, 317] width 363 height 35
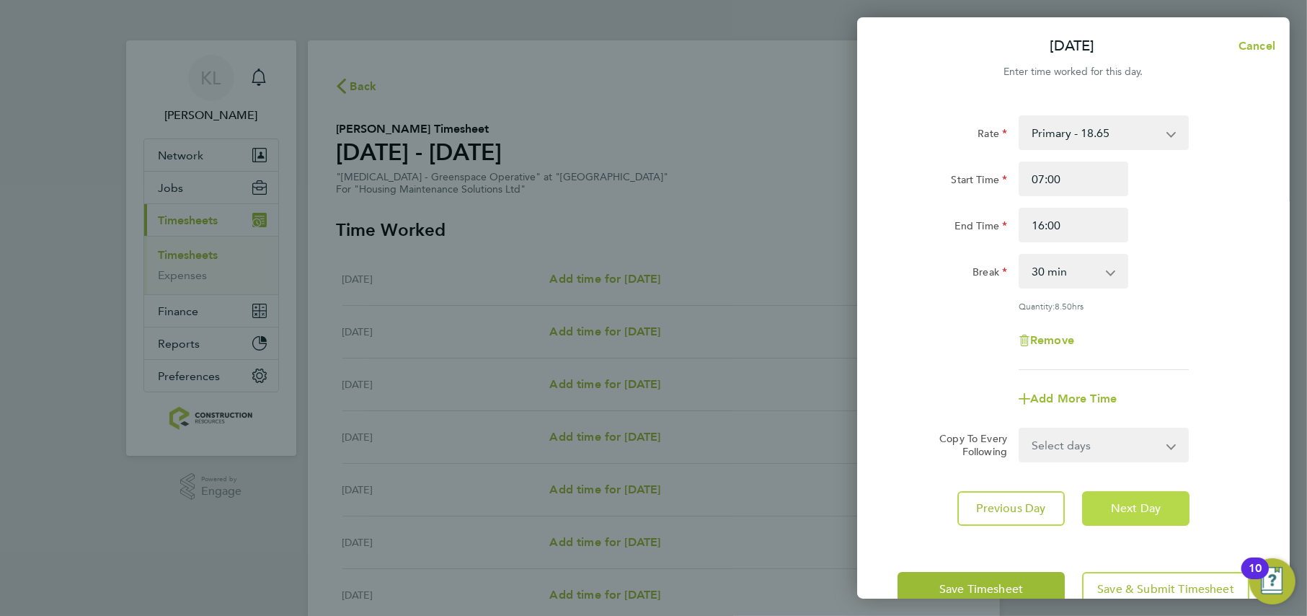
click at [1118, 508] on span "Next Day" at bounding box center [1136, 508] width 50 height 14
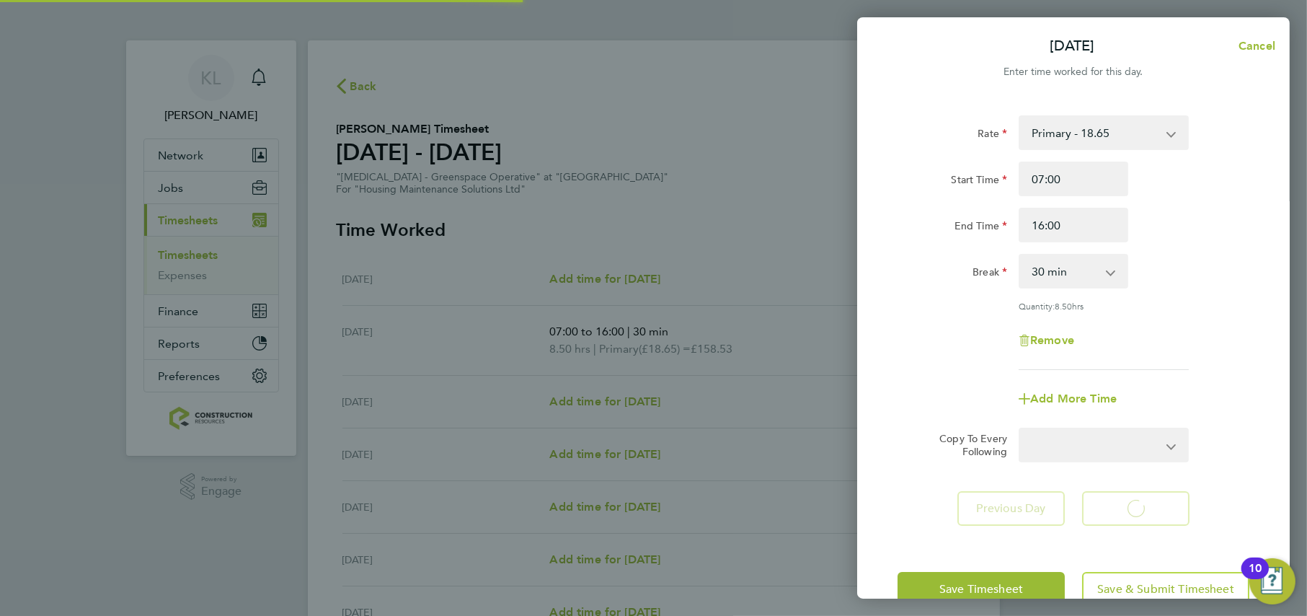
select select "30"
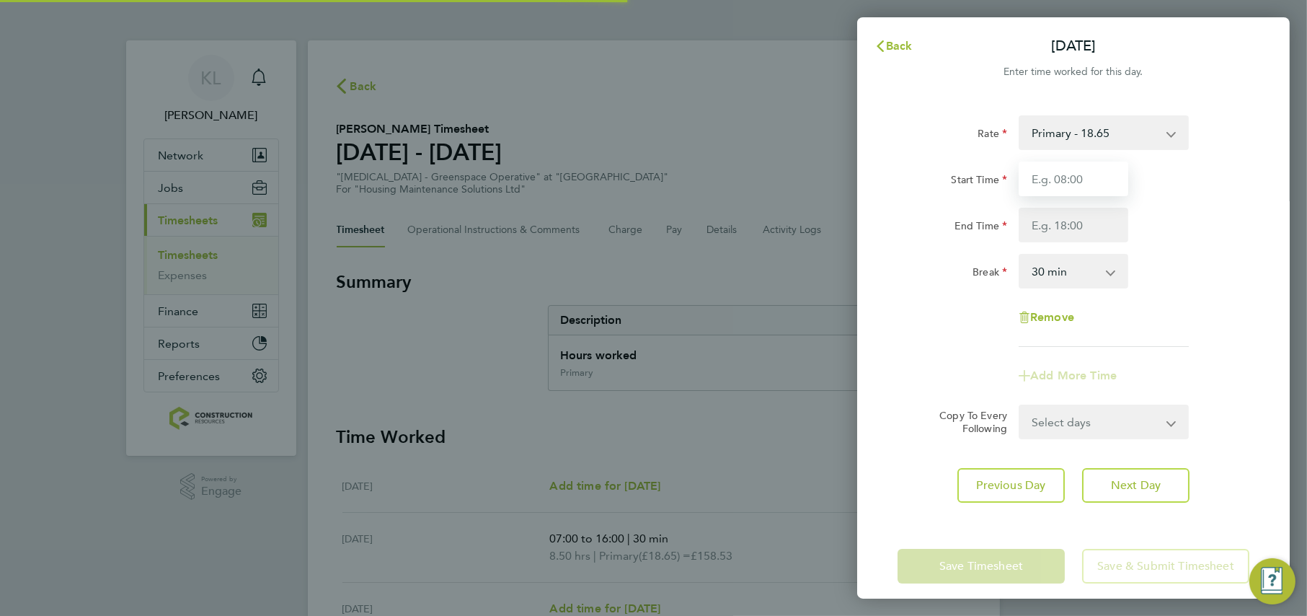
click at [1055, 190] on input "Start Time" at bounding box center [1074, 179] width 110 height 35
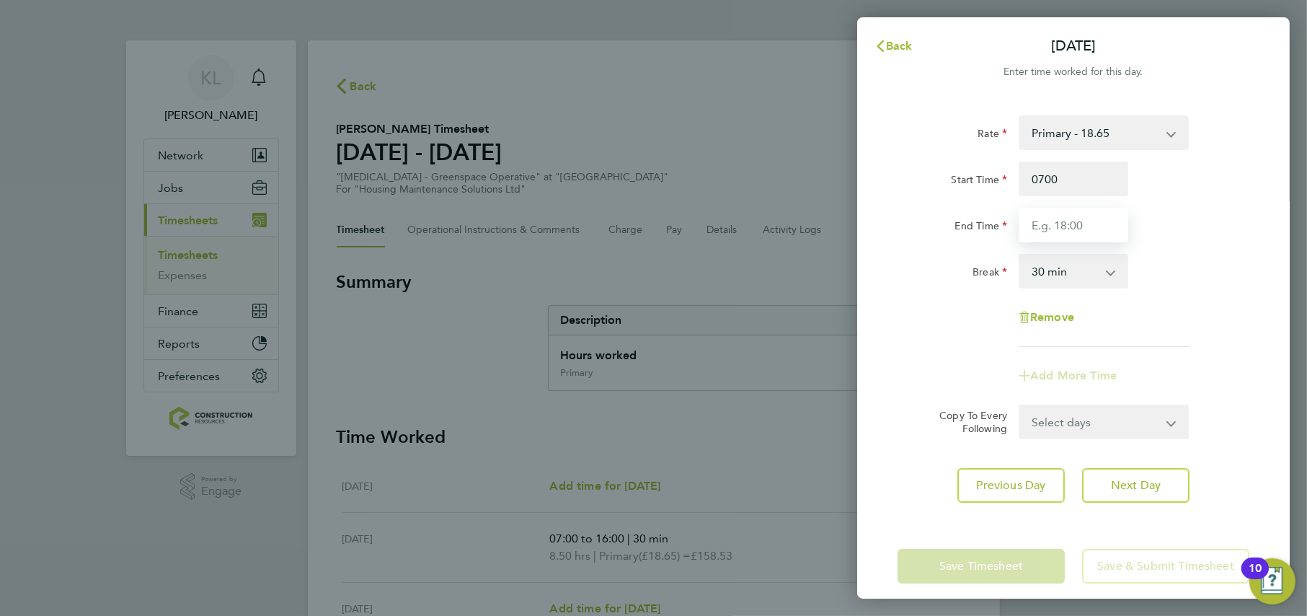
type input "07:00"
type input "16:00"
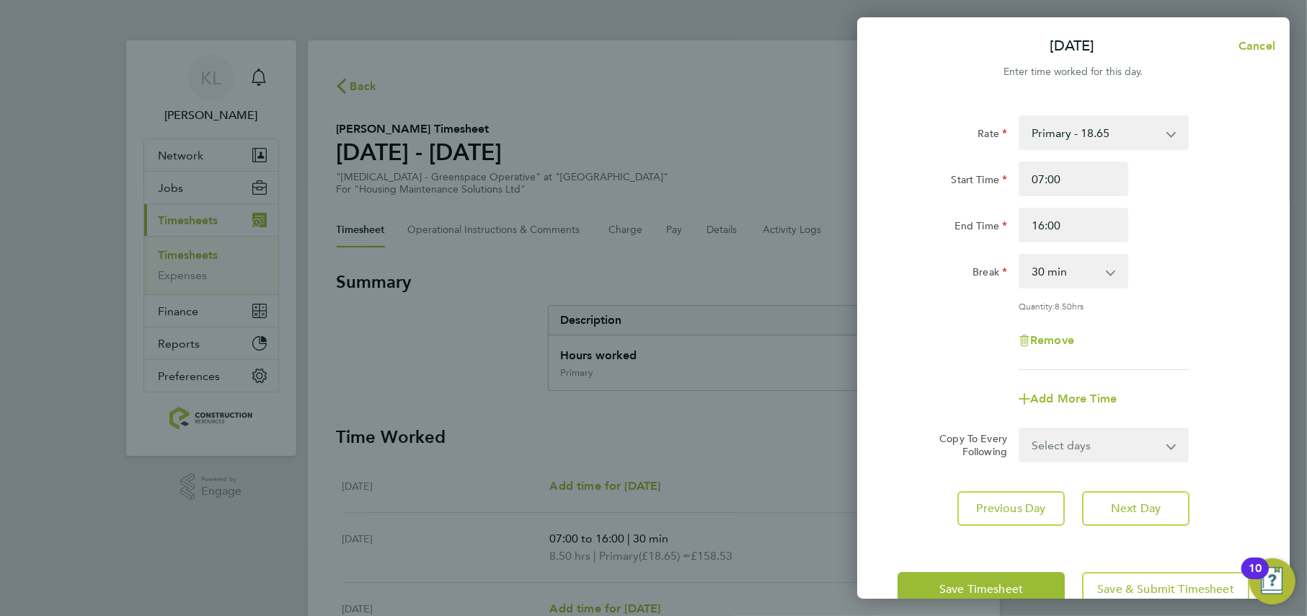
click at [984, 310] on div "Rate Primary - 18.65 Start Time 07:00 End Time 16:00 Break 0 min 15 min 30 min …" at bounding box center [1074, 242] width 352 height 255
click at [1132, 518] on button "Next Day" at bounding box center [1135, 508] width 107 height 35
select select "30"
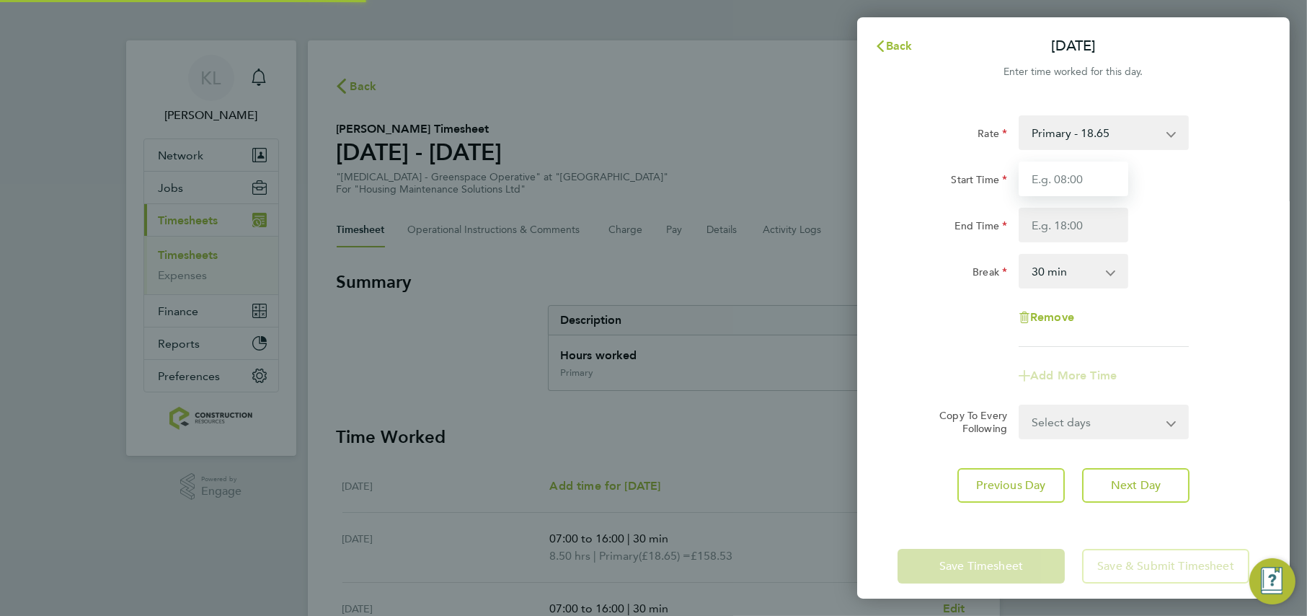
click at [1058, 177] on input "Start Time" at bounding box center [1074, 179] width 110 height 35
type input "07:00"
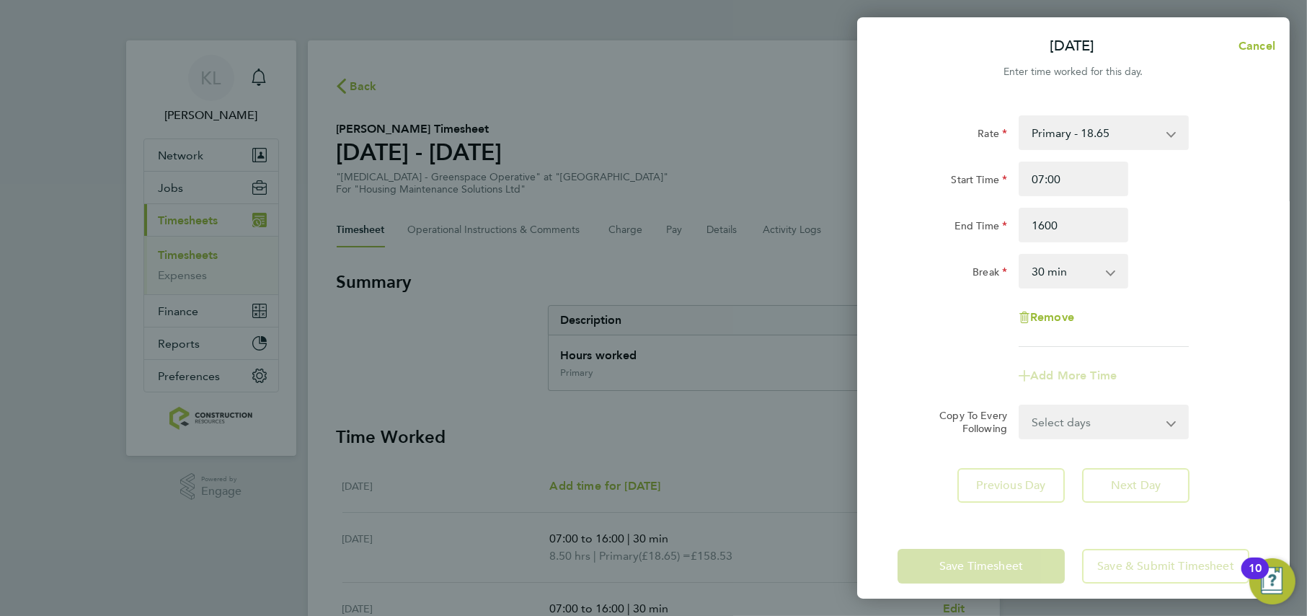
type input "16:00"
click at [1158, 482] on div "Rate Primary - 18.65 Start Time 07:00 End Time 16:00 Break 0 min 15 min 30 min …" at bounding box center [1073, 309] width 433 height 422
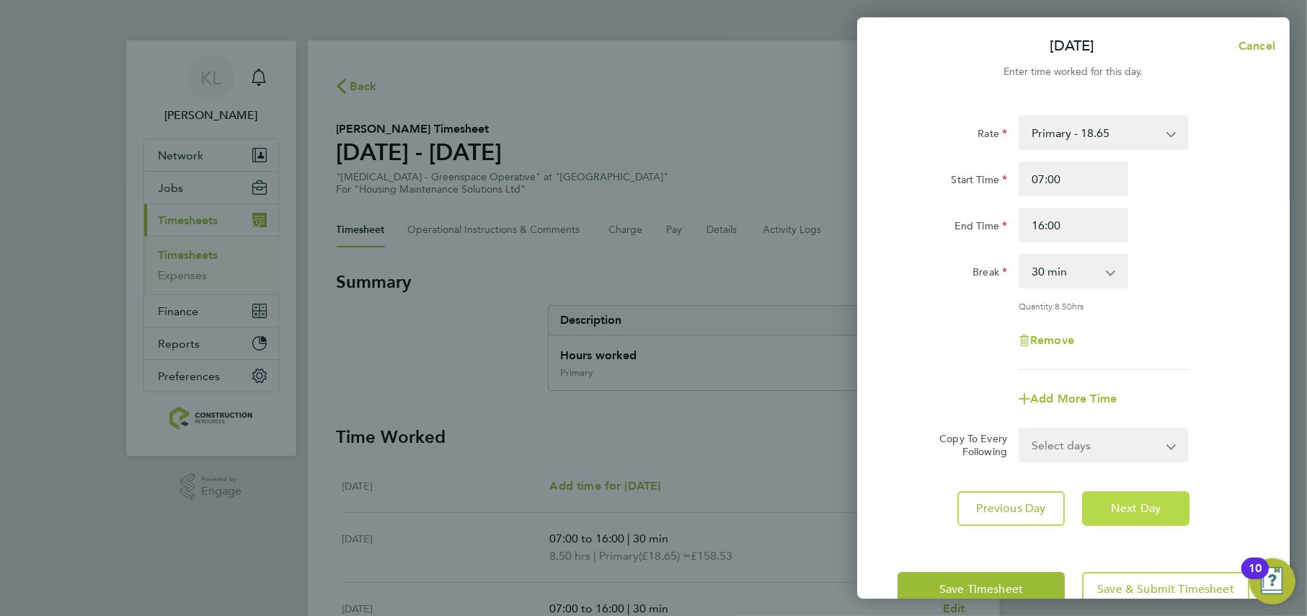
click at [1131, 505] on span "Next Day" at bounding box center [1136, 508] width 50 height 14
select select "30"
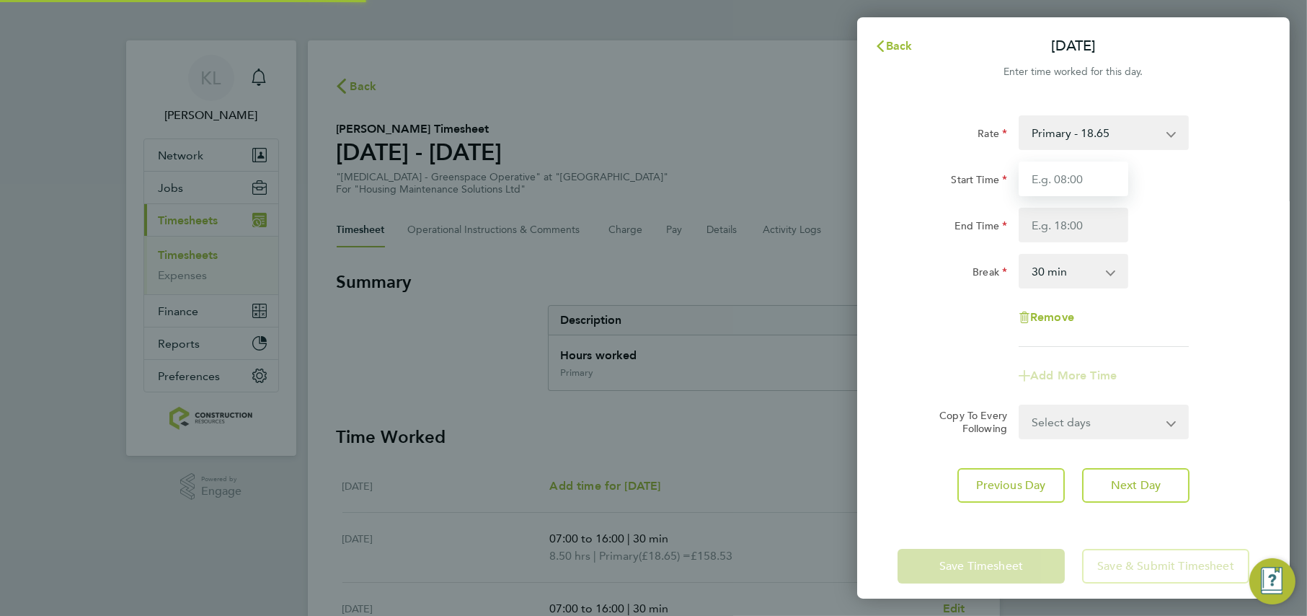
drag, startPoint x: 1043, startPoint y: 193, endPoint x: 1037, endPoint y: 187, distance: 8.2
click at [1037, 187] on input "Start Time" at bounding box center [1074, 179] width 110 height 35
type input "07:00"
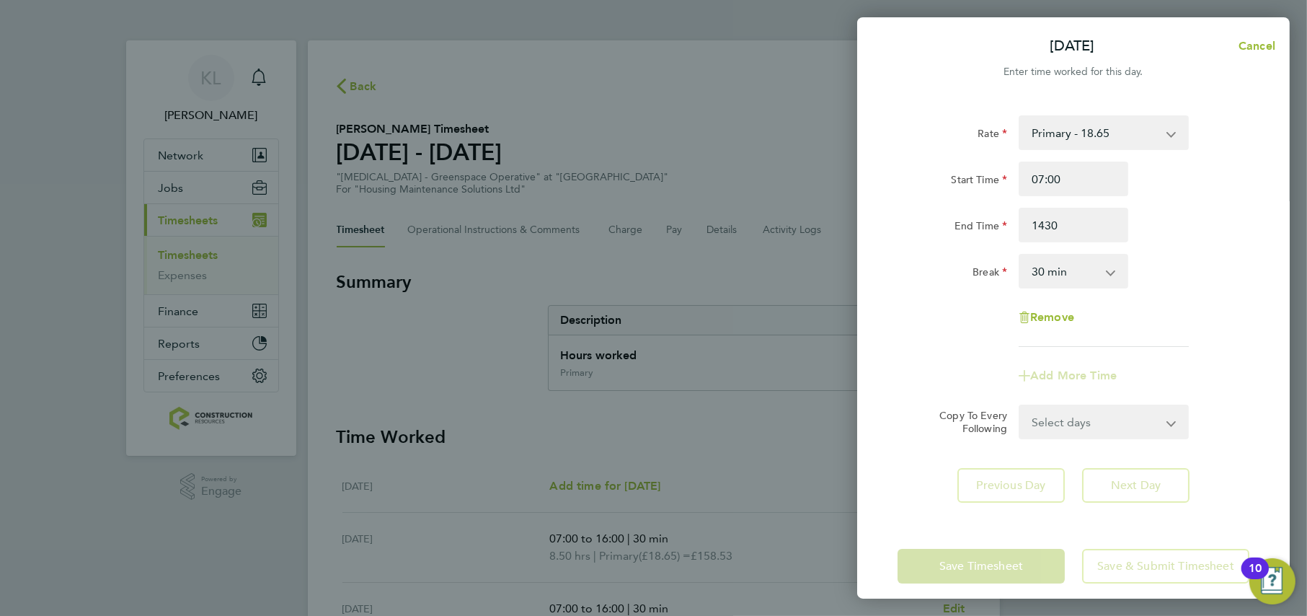
type input "14:30"
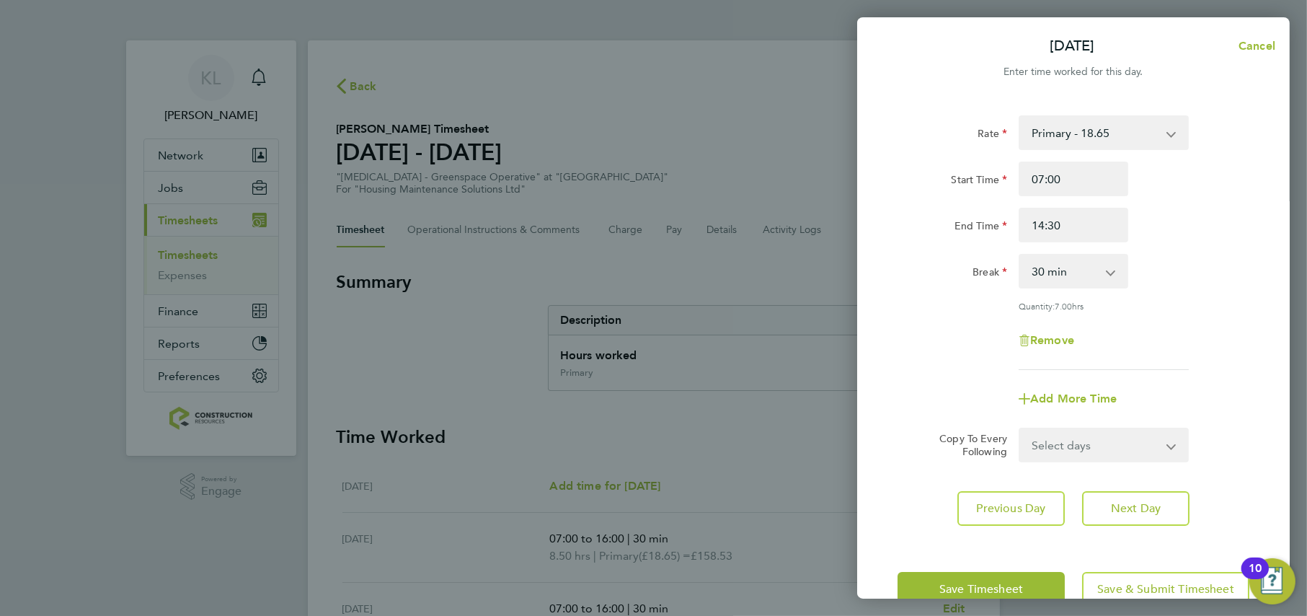
click at [974, 561] on div "Save Timesheet Save & Submit Timesheet" at bounding box center [1073, 589] width 433 height 92
click at [968, 586] on span "Save Timesheet" at bounding box center [982, 589] width 84 height 14
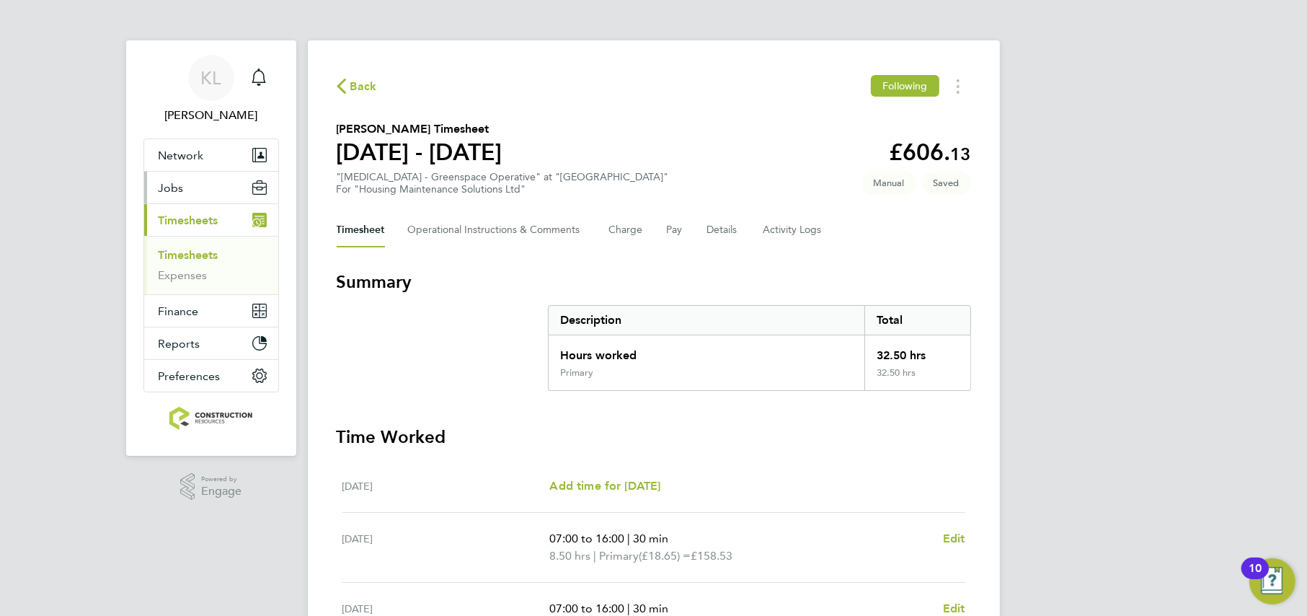
click at [180, 177] on button "Jobs" at bounding box center [211, 188] width 134 height 32
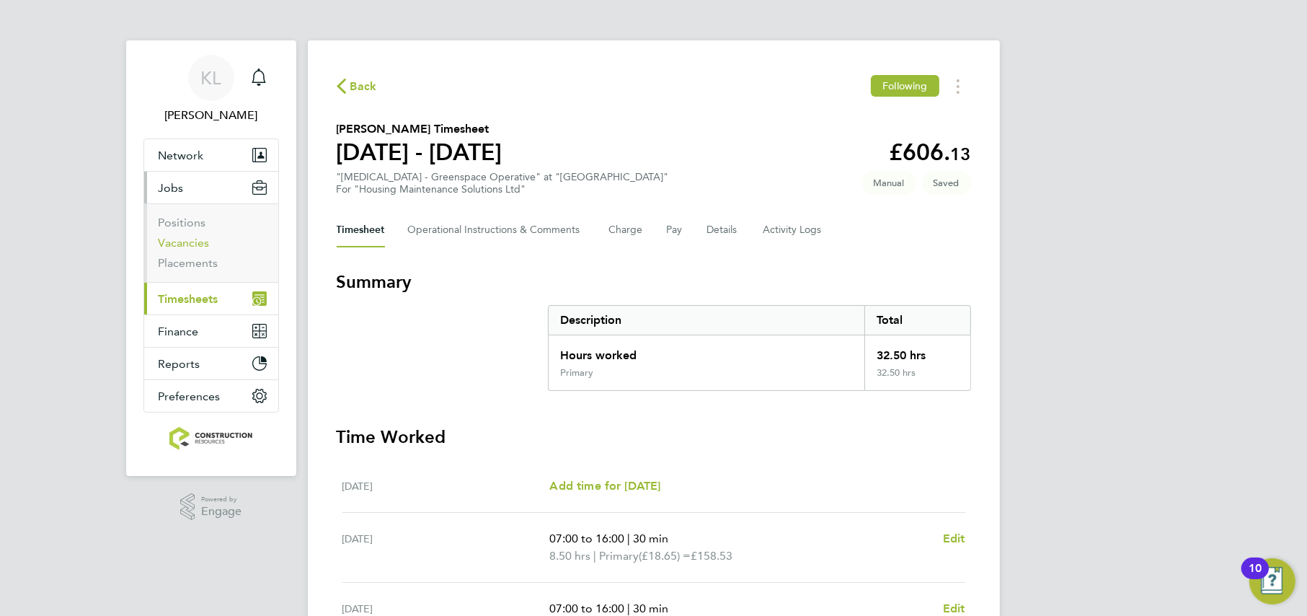
click at [174, 242] on link "Vacancies" at bounding box center [184, 243] width 51 height 14
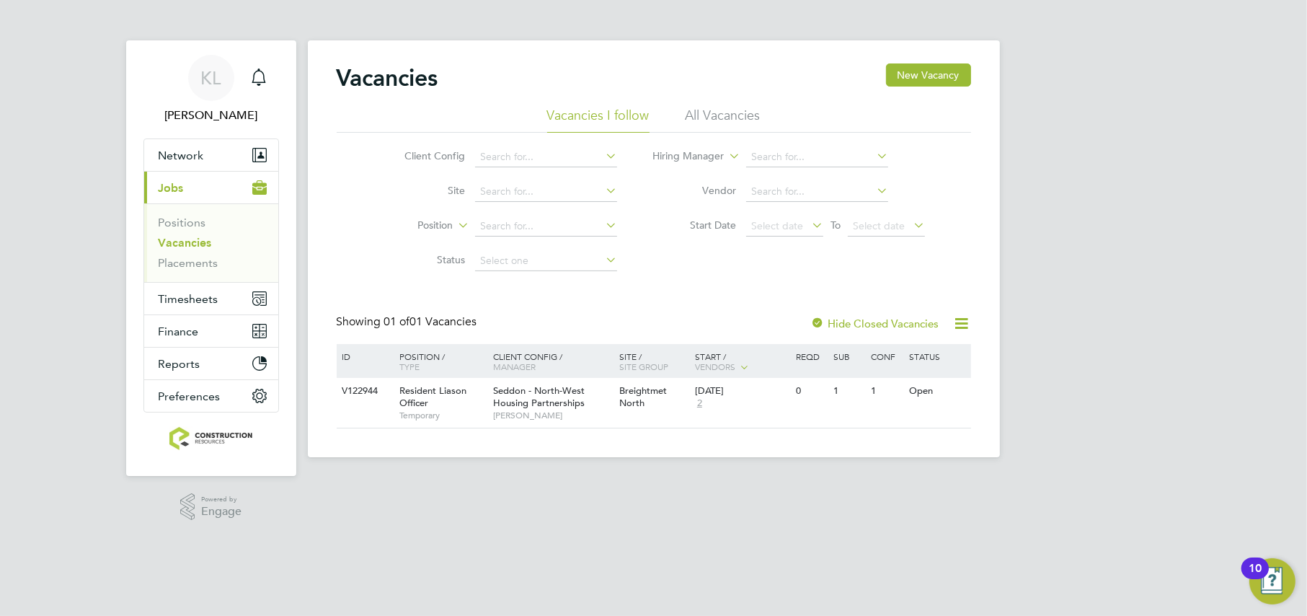
click at [731, 115] on li "All Vacancies" at bounding box center [723, 120] width 75 height 26
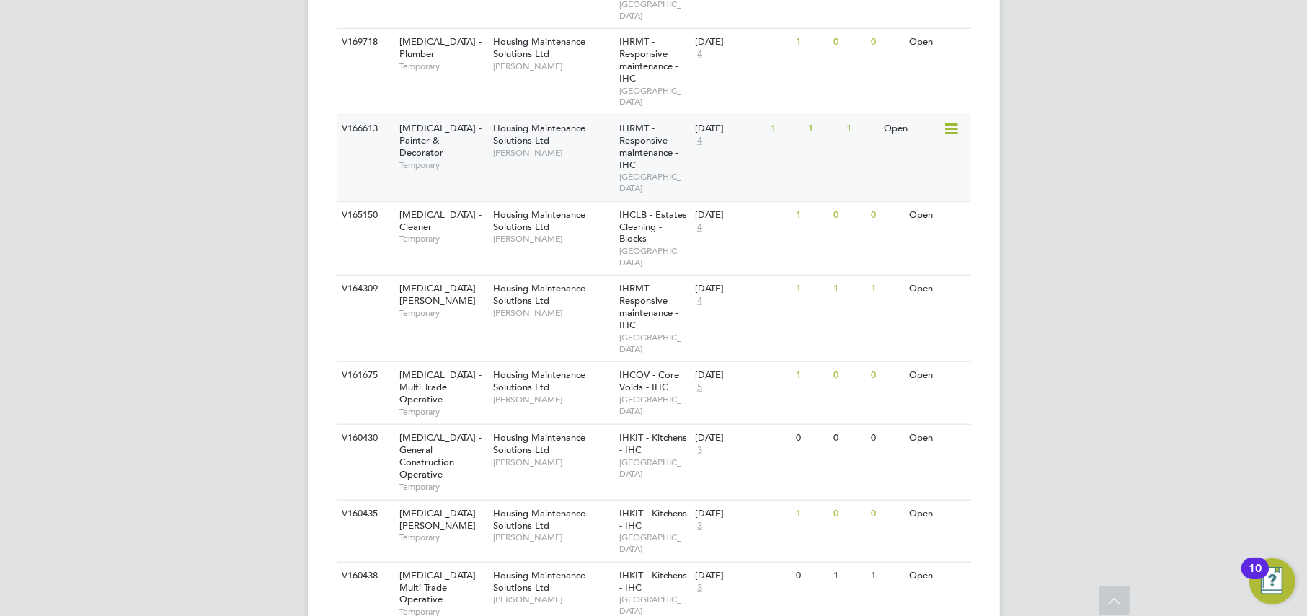
scroll to position [1768, 0]
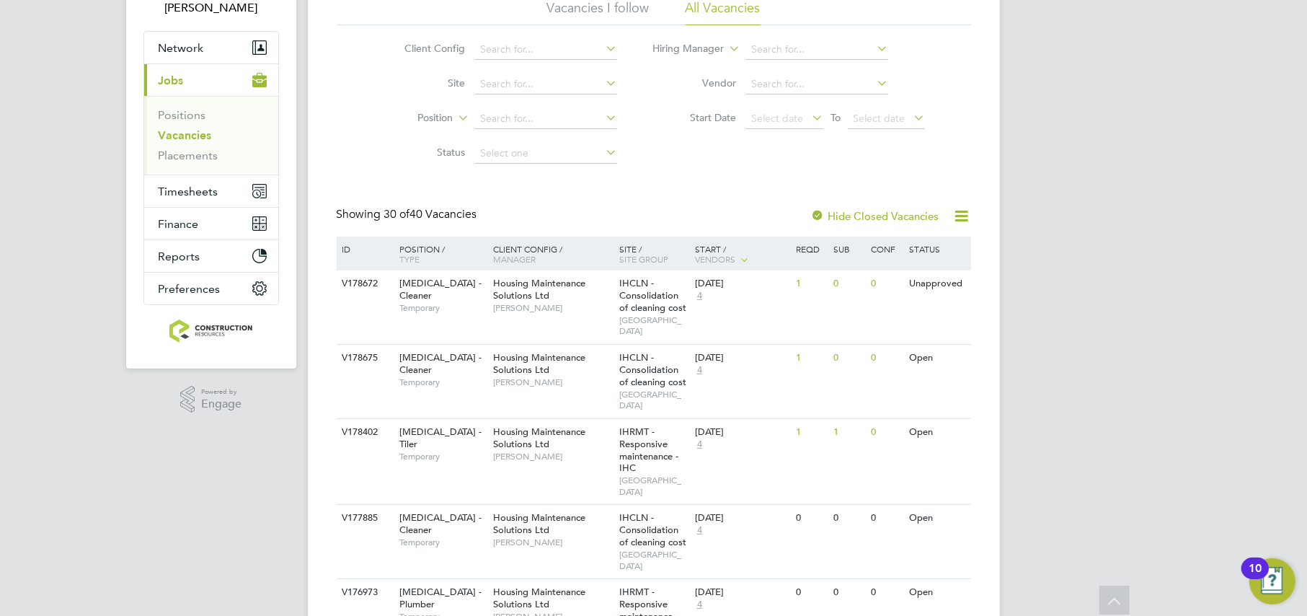
scroll to position [0, 0]
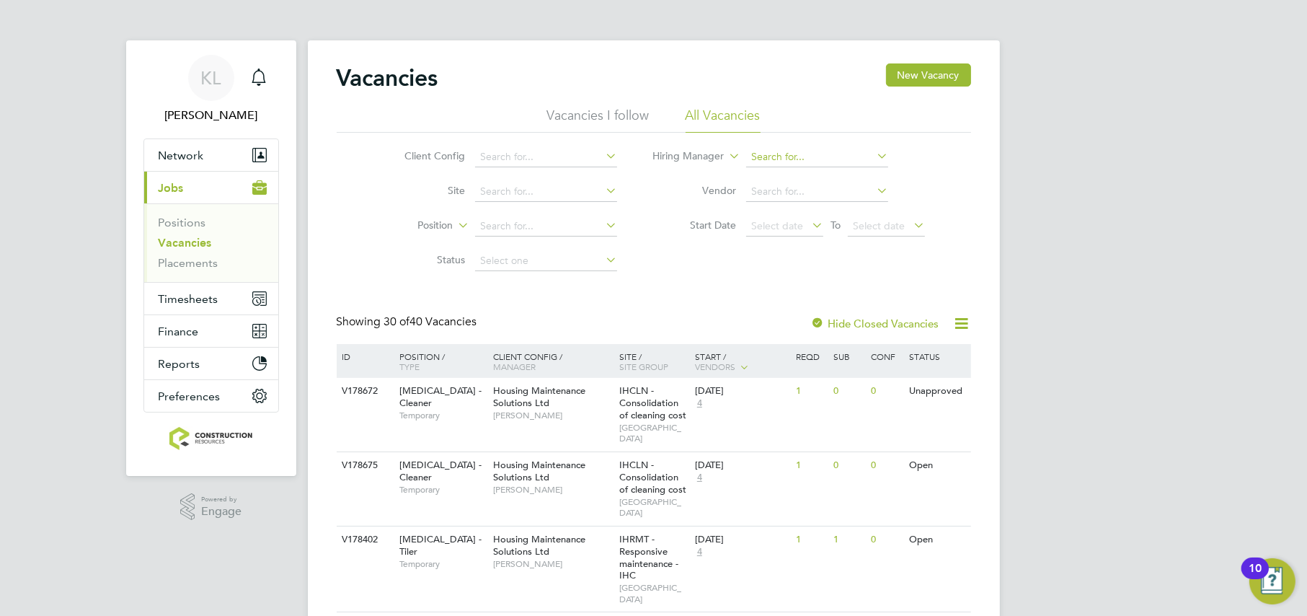
click at [782, 156] on input at bounding box center [817, 157] width 142 height 20
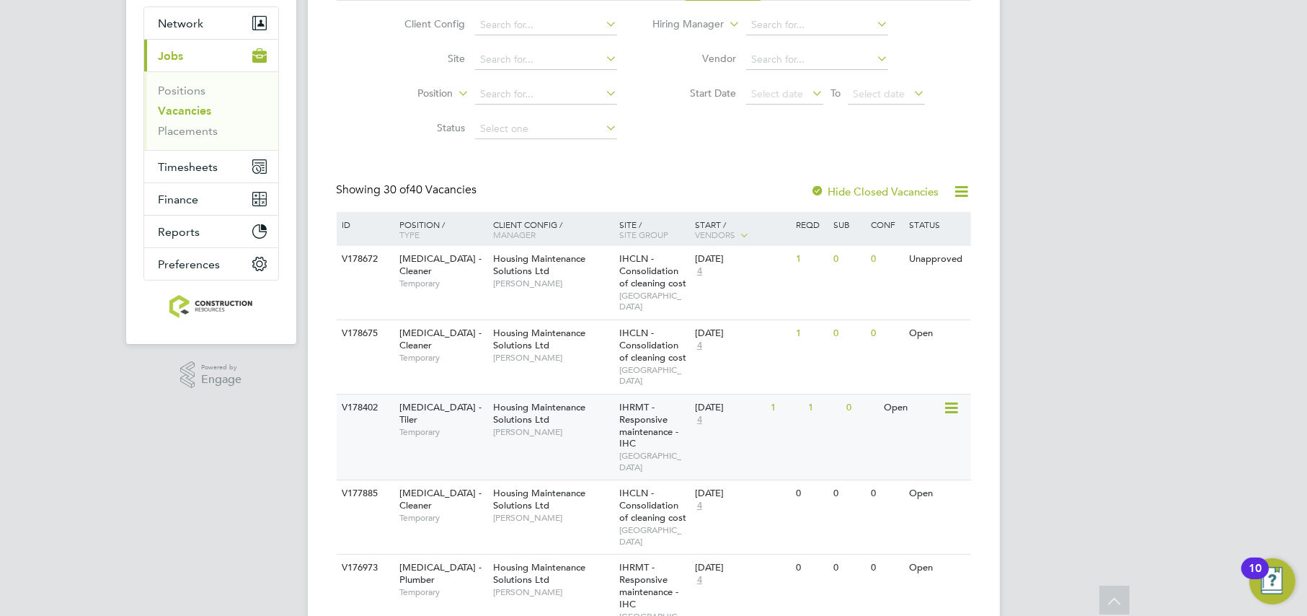
scroll to position [90, 0]
